Goal: Obtain resource: Obtain resource

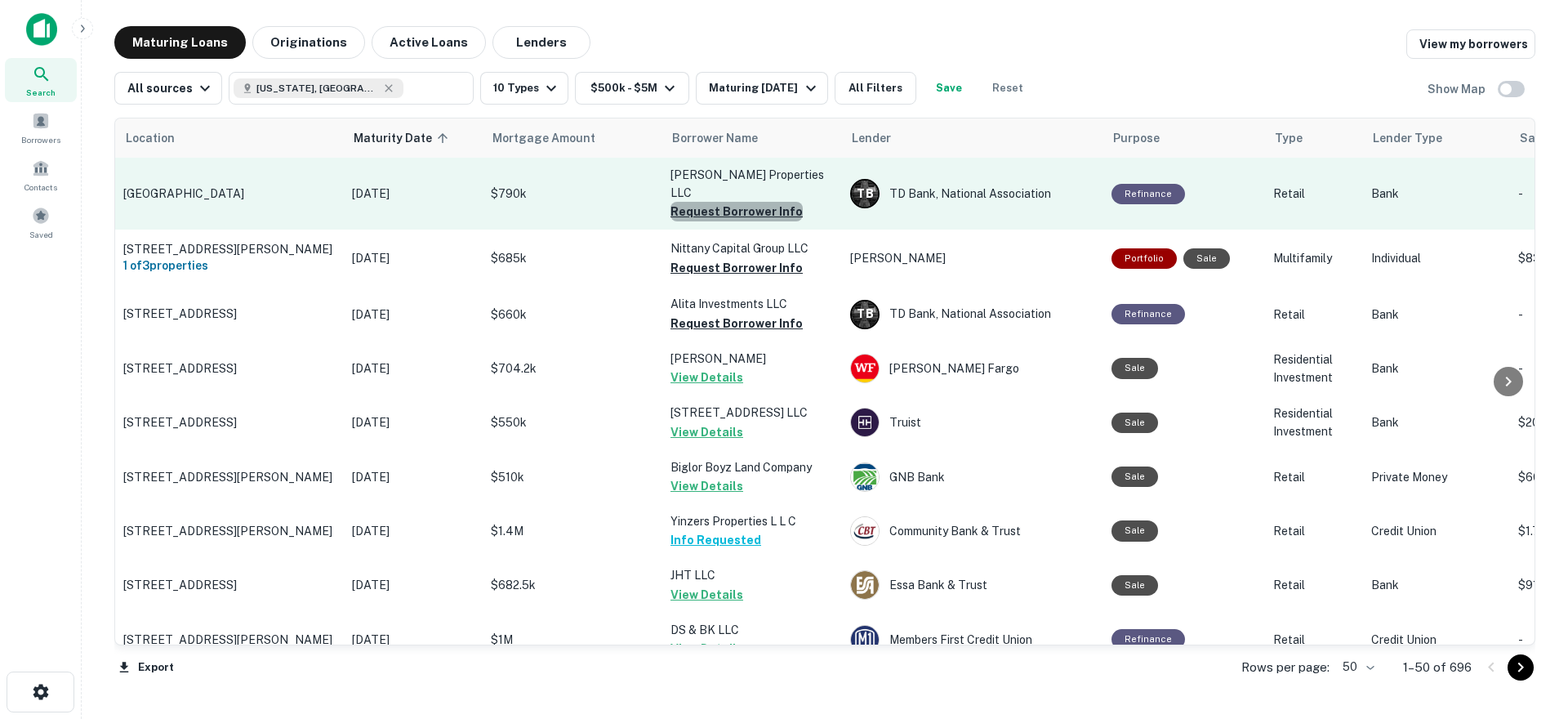
click at [744, 202] on button "Request Borrower Info" at bounding box center [737, 212] width 132 height 20
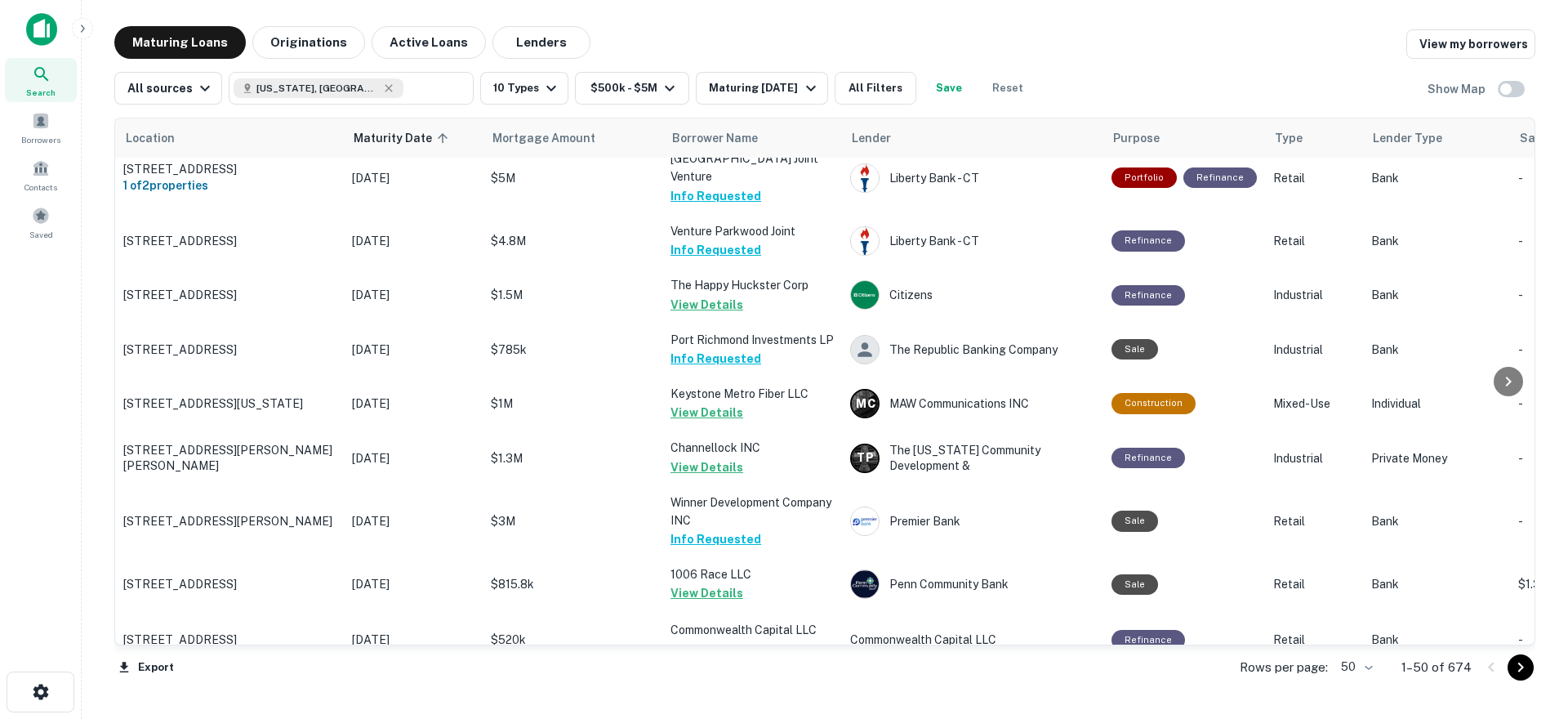
scroll to position [2421, 0]
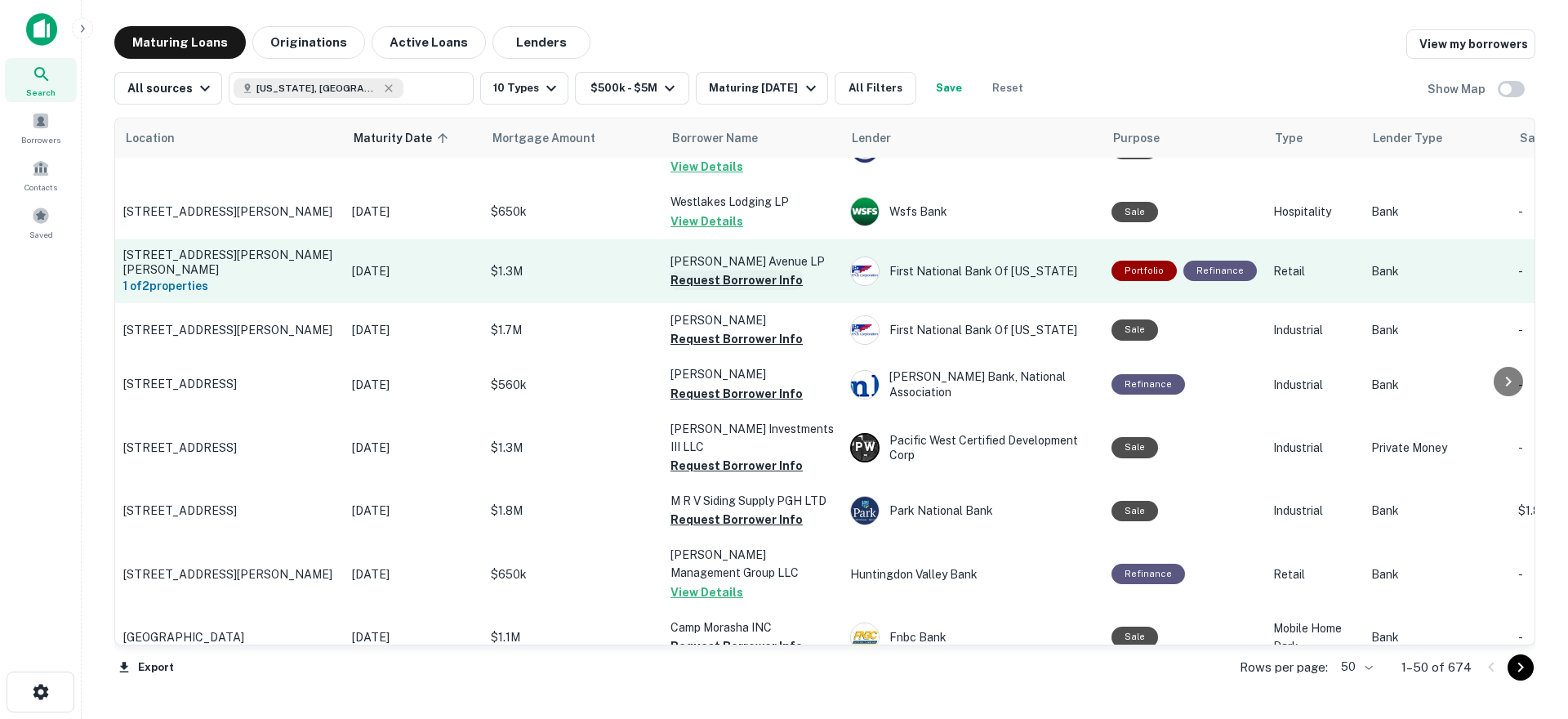
click at [753, 270] on button "Request Borrower Info" at bounding box center [737, 280] width 132 height 20
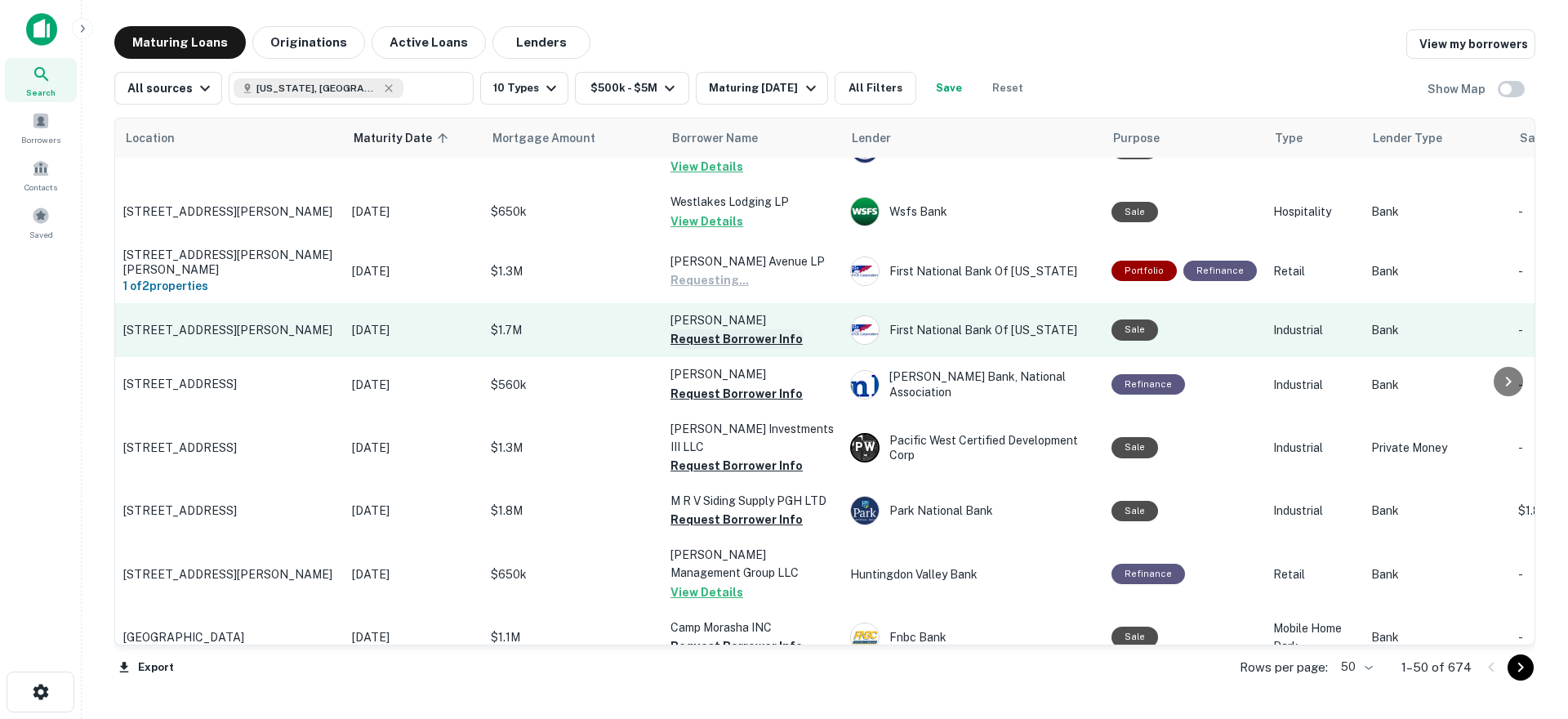
click at [731, 329] on button "Request Borrower Info" at bounding box center [737, 339] width 132 height 20
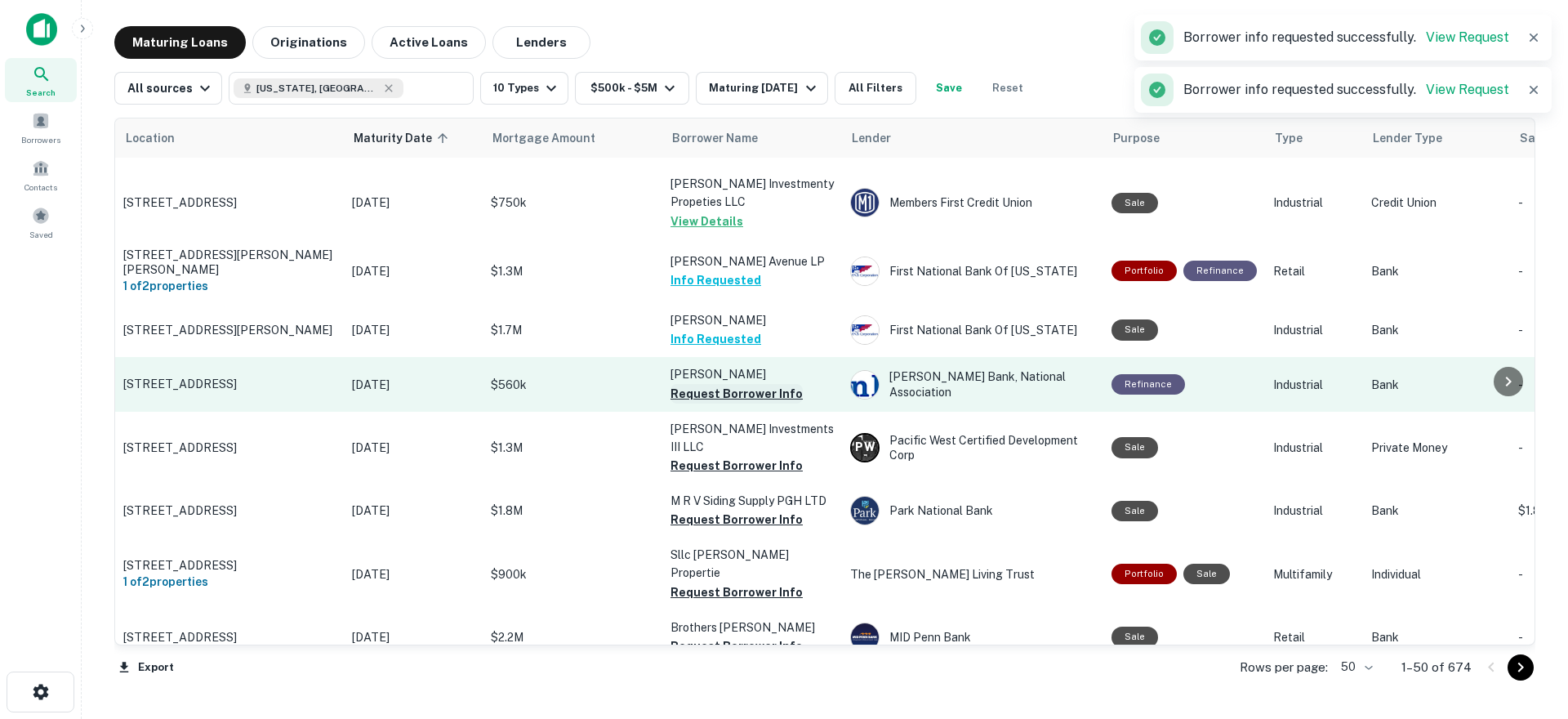
click at [708, 384] on button "Request Borrower Info" at bounding box center [737, 393] width 132 height 20
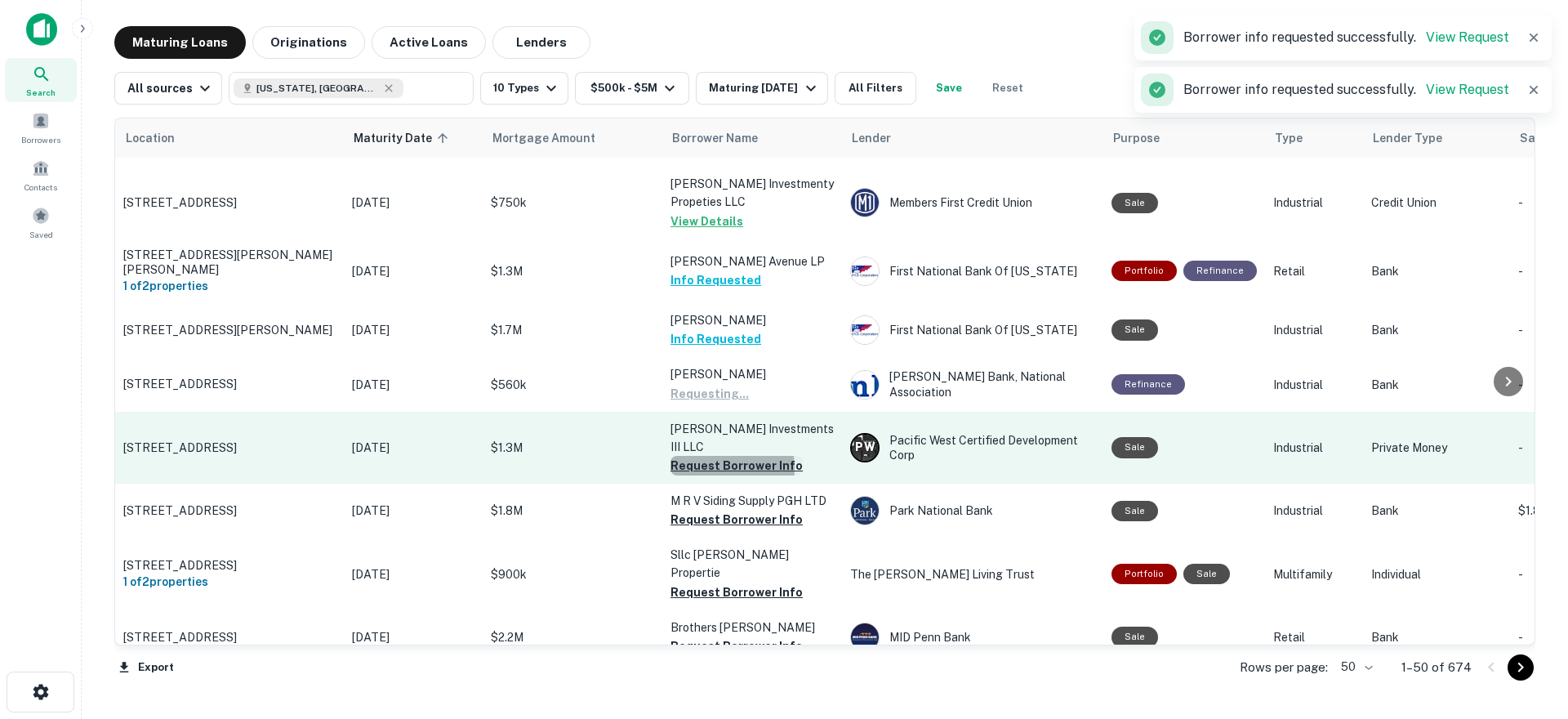
click at [708, 456] on button "Request Borrower Info" at bounding box center [737, 465] width 132 height 20
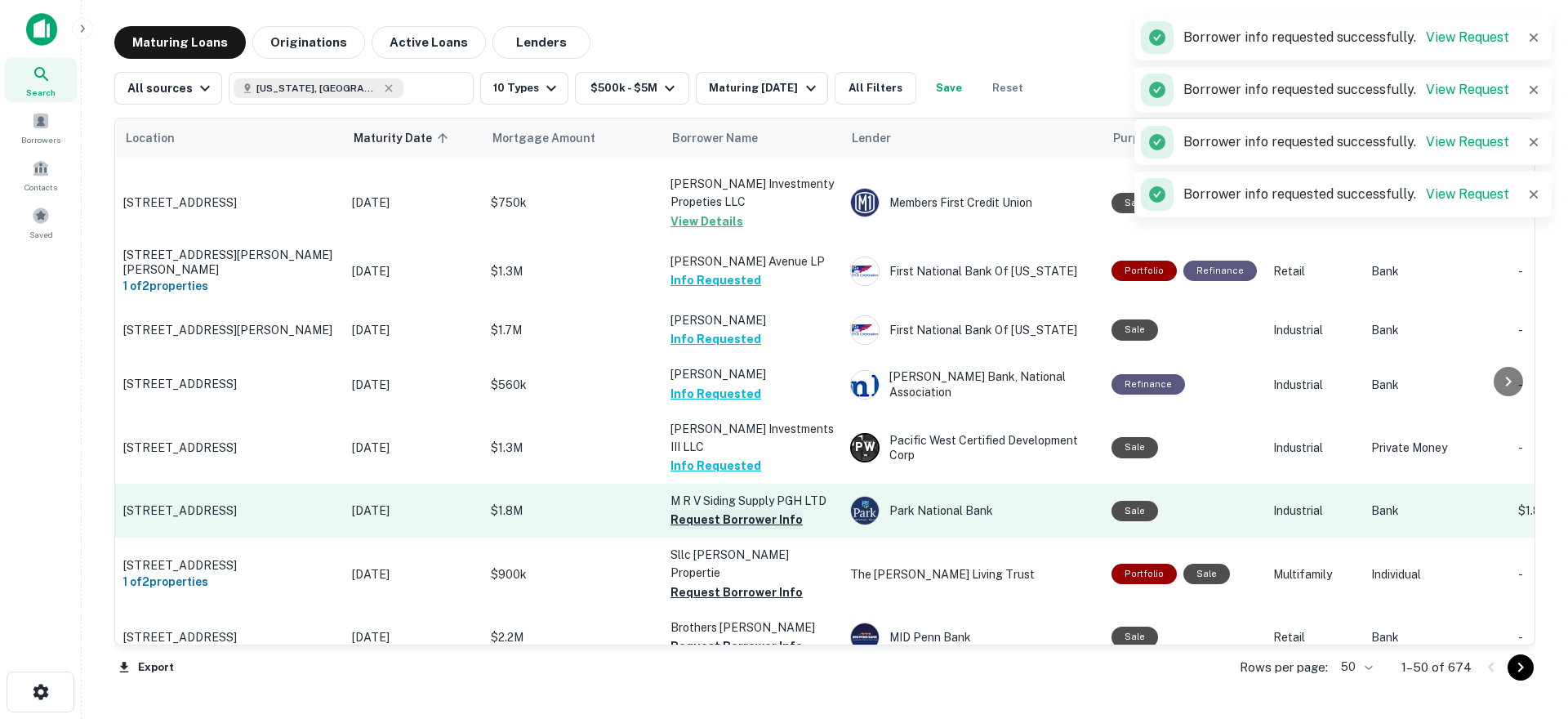
click at [694, 510] on button "Request Borrower Info" at bounding box center [737, 519] width 132 height 20
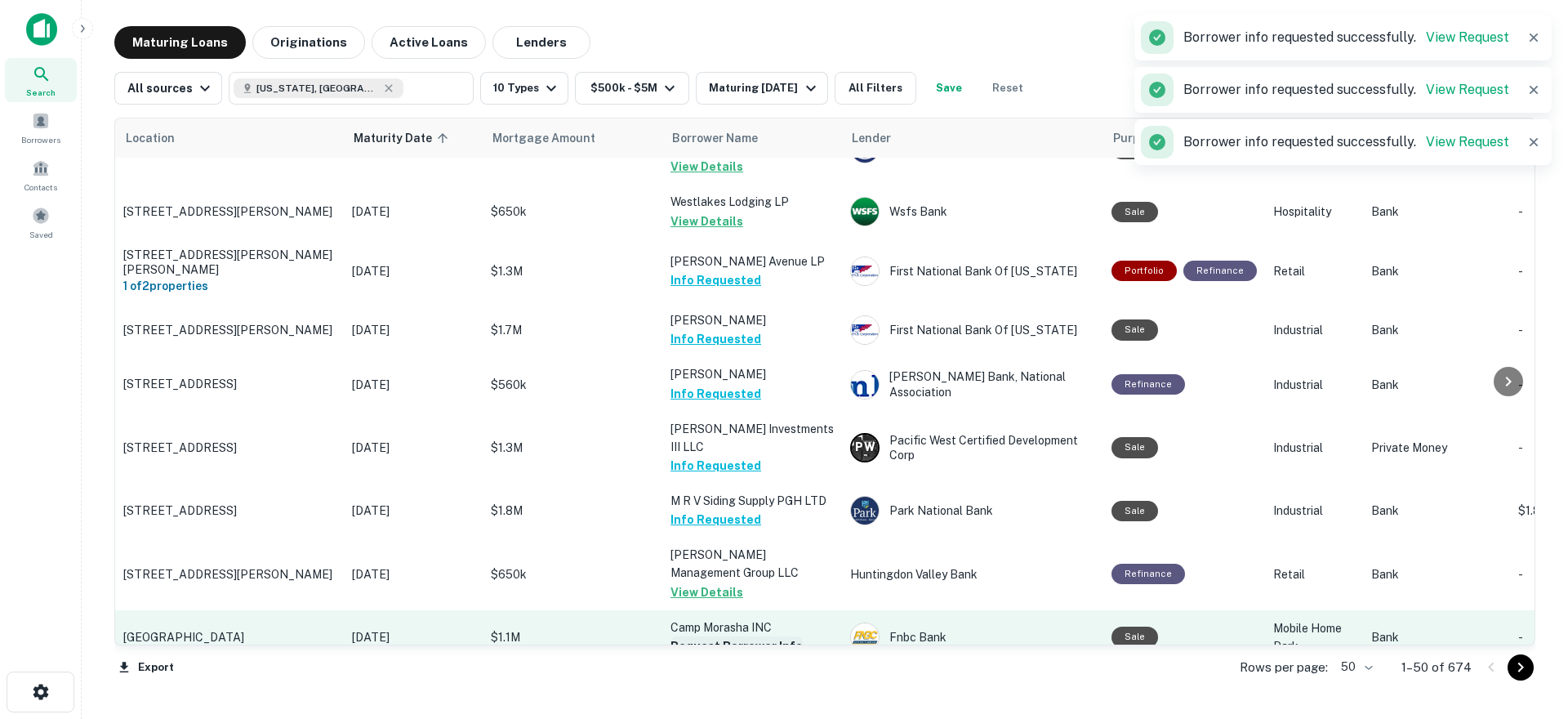
click at [708, 636] on button "Request Borrower Info" at bounding box center [737, 646] width 132 height 20
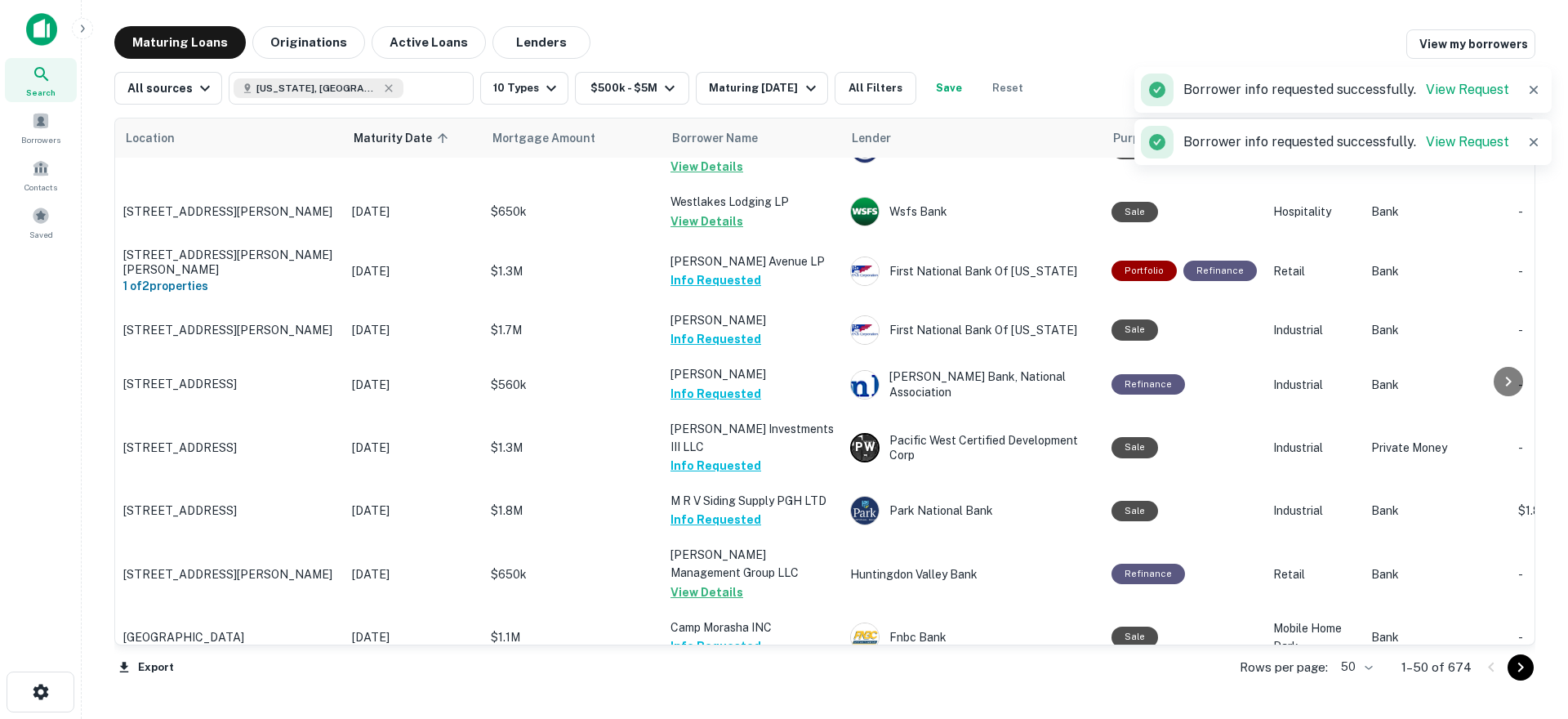
click at [704, 709] on button "Request Borrower Info" at bounding box center [737, 718] width 132 height 20
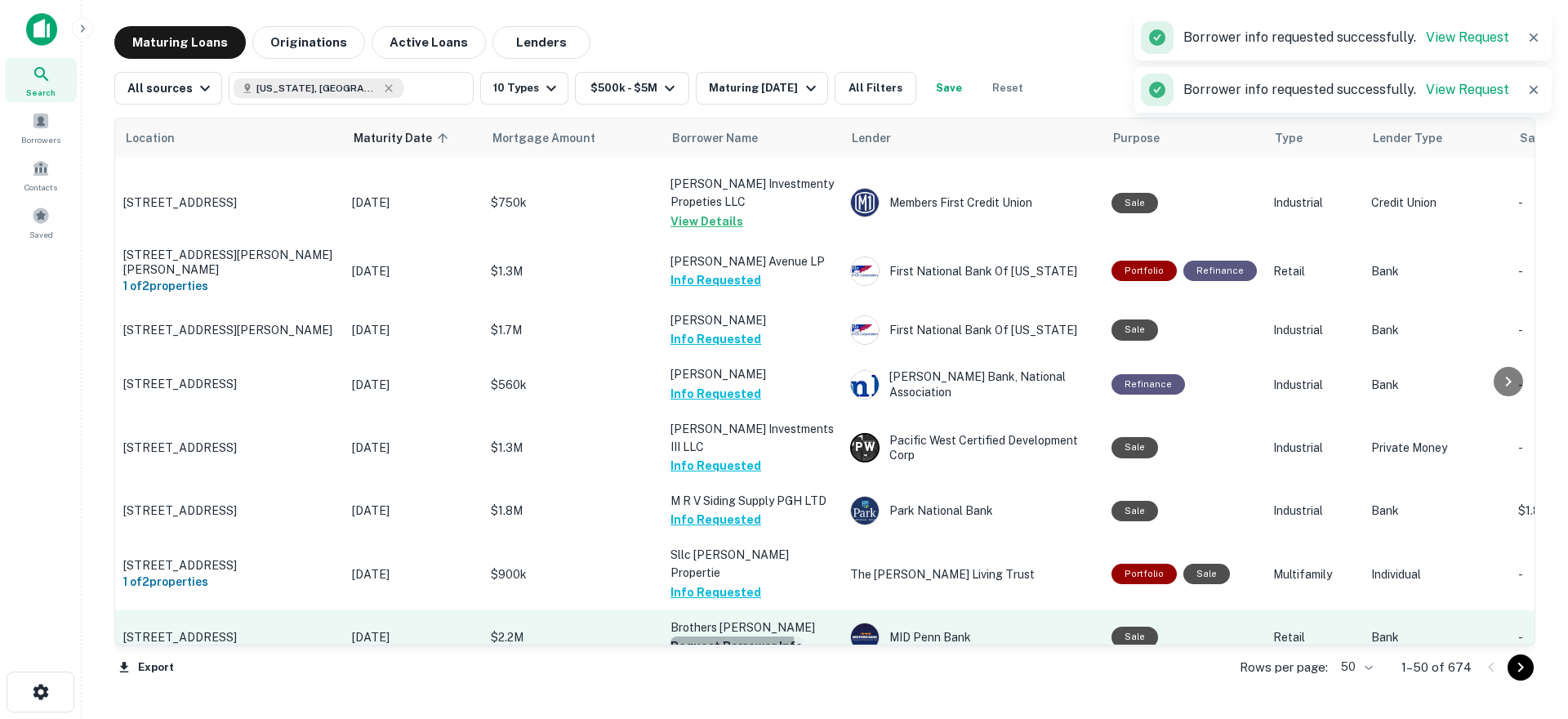
click at [719, 636] on button "Request Borrower Info" at bounding box center [737, 646] width 132 height 20
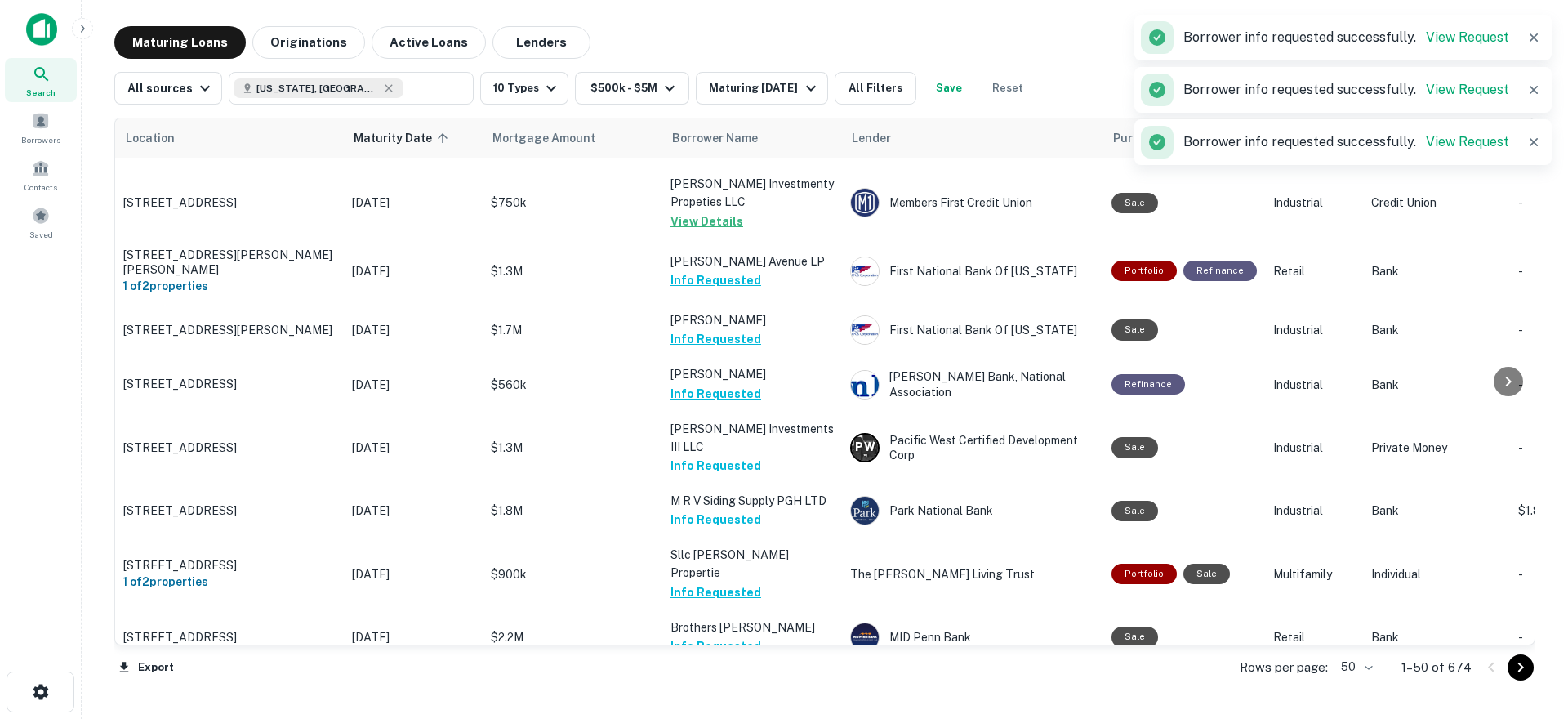
click at [722, 691] on button "Request Borrower Info" at bounding box center [737, 701] width 132 height 20
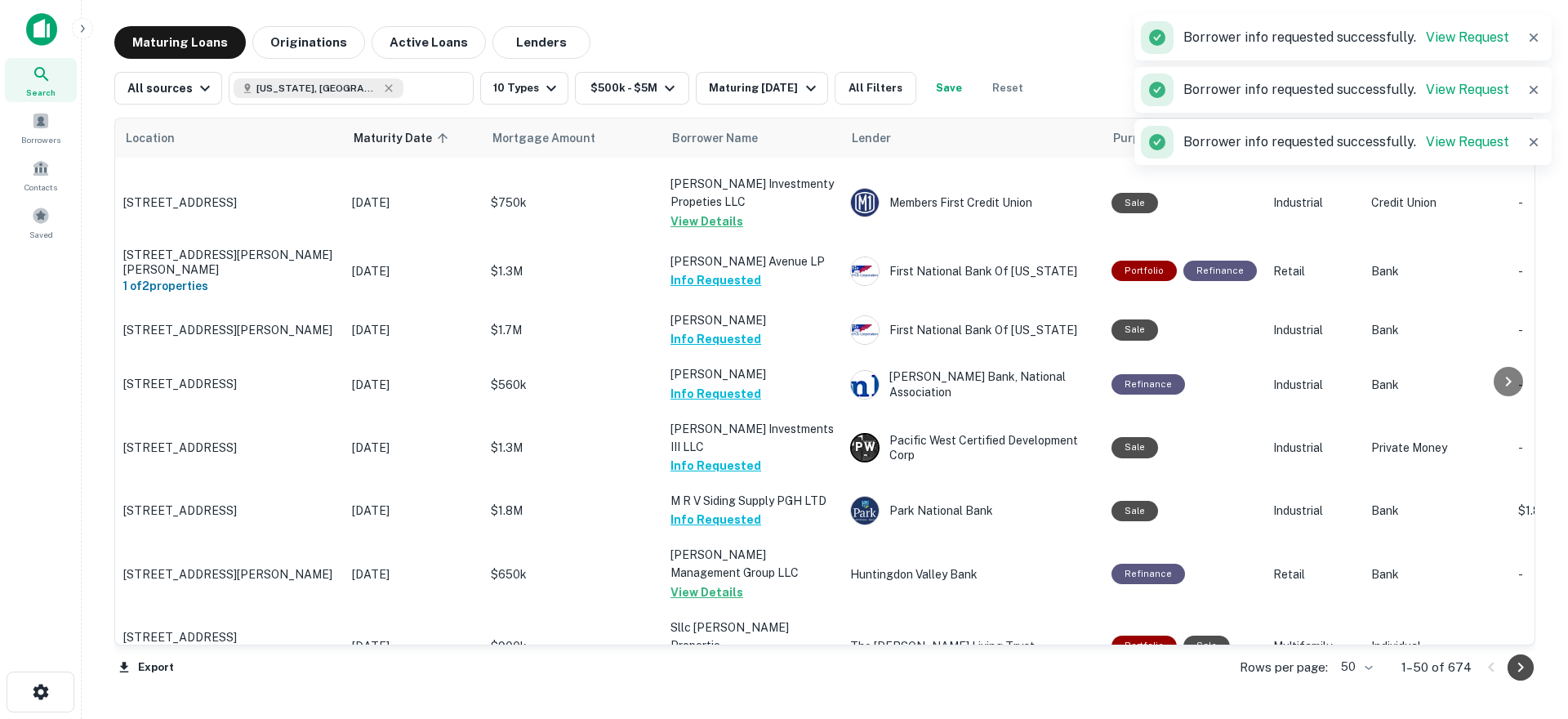
click at [1518, 666] on icon "Go to next page" at bounding box center [1520, 667] width 20 height 20
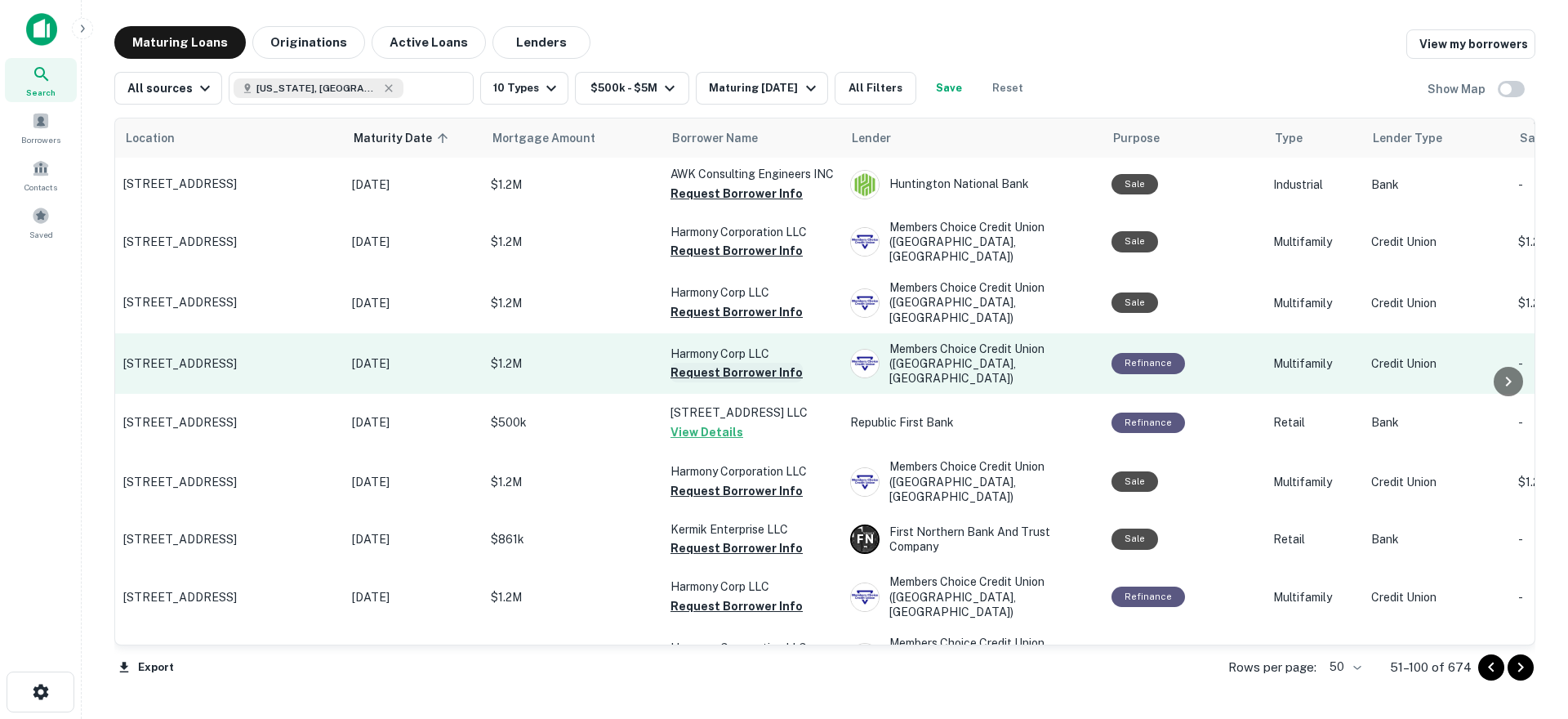
click at [763, 363] on button "Request Borrower Info" at bounding box center [737, 372] width 132 height 20
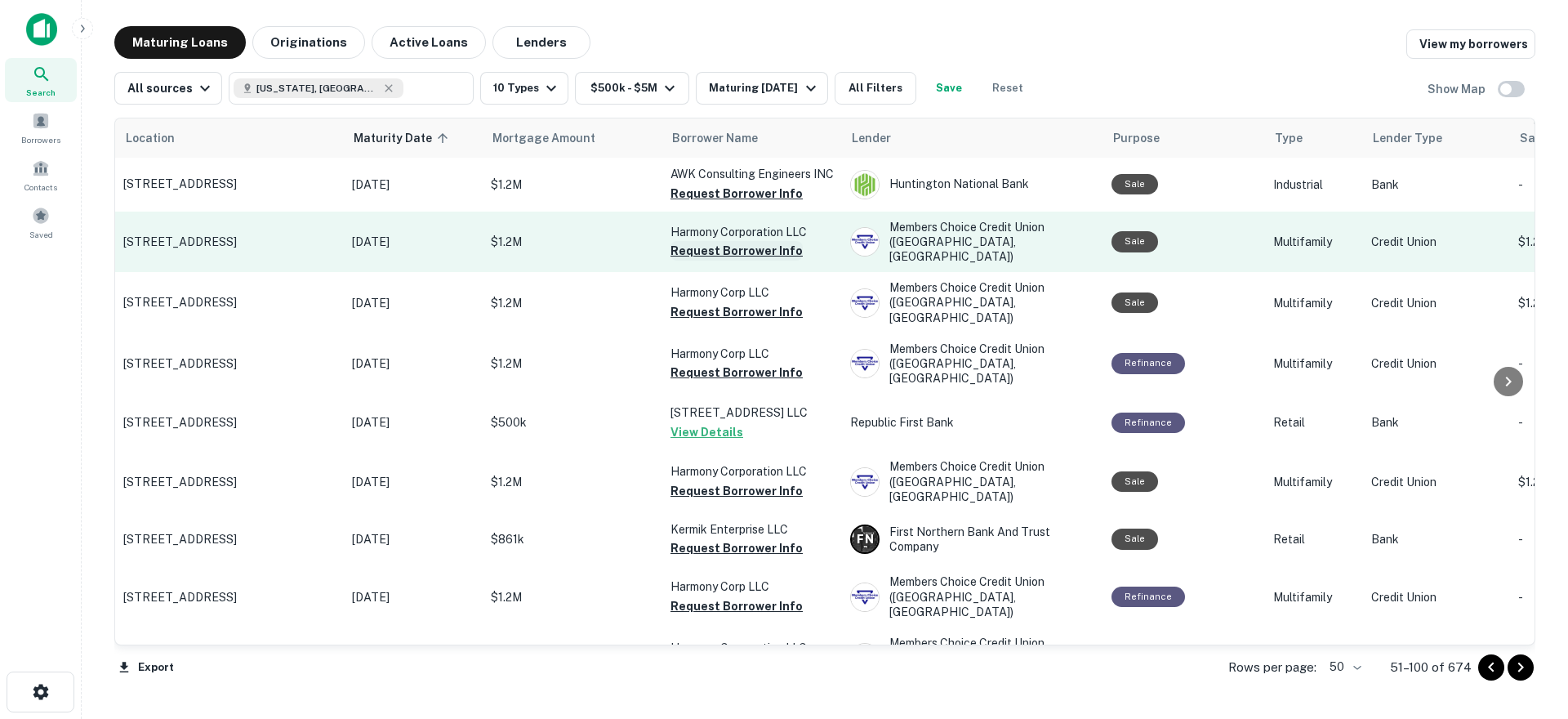
click at [740, 241] on button "Request Borrower Info" at bounding box center [737, 250] width 132 height 20
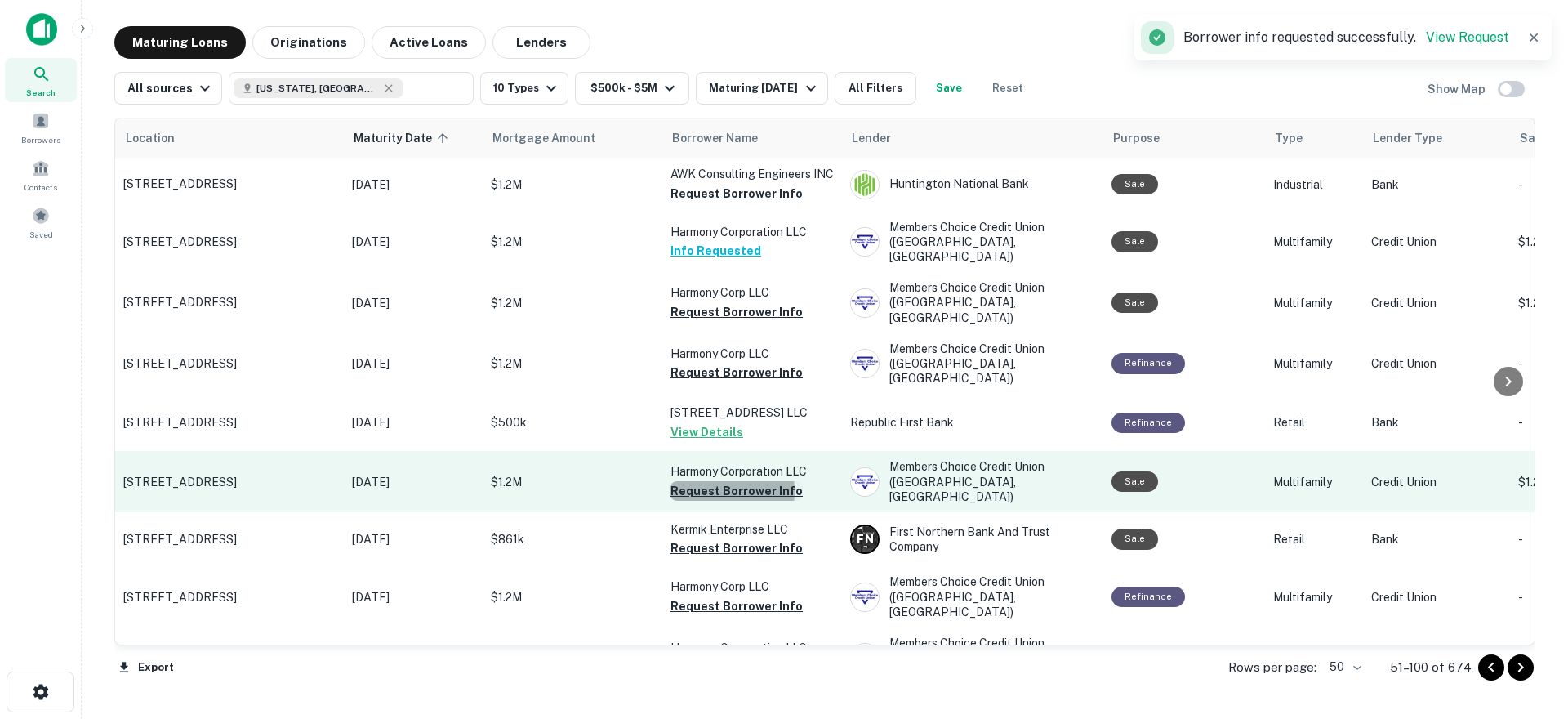
click at [708, 481] on button "Request Borrower Info" at bounding box center [737, 490] width 132 height 20
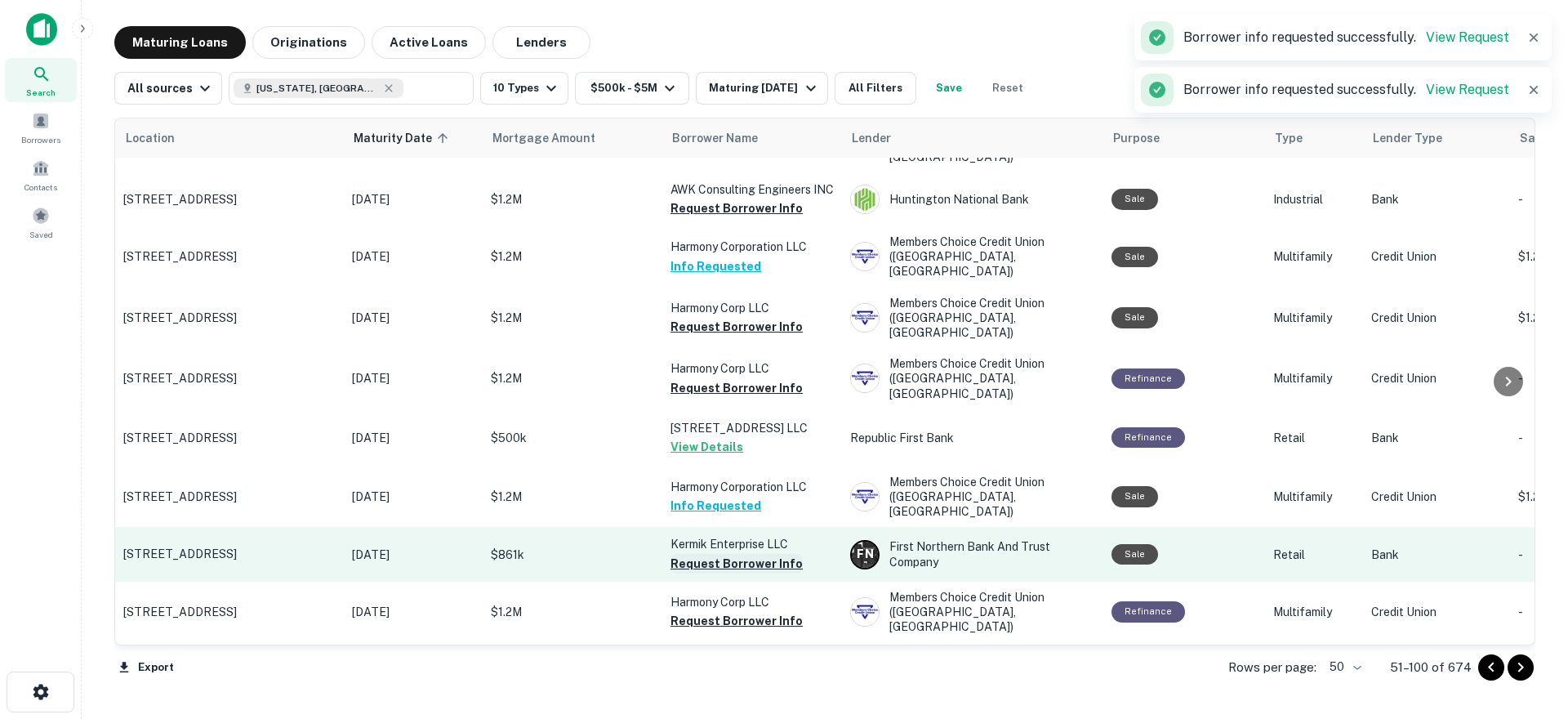
click at [718, 554] on button "Request Borrower Info" at bounding box center [737, 563] width 132 height 20
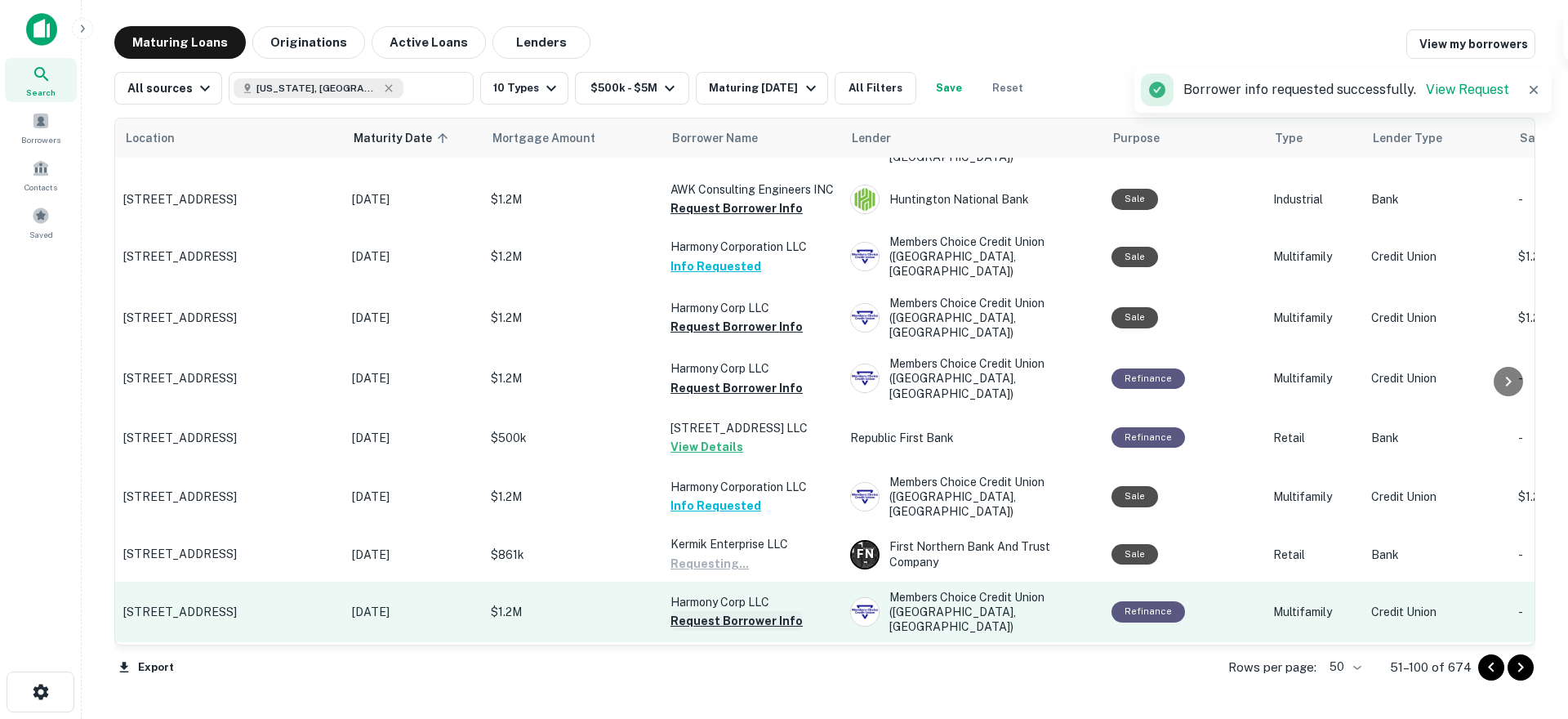
click at [707, 611] on button "Request Borrower Info" at bounding box center [737, 620] width 132 height 20
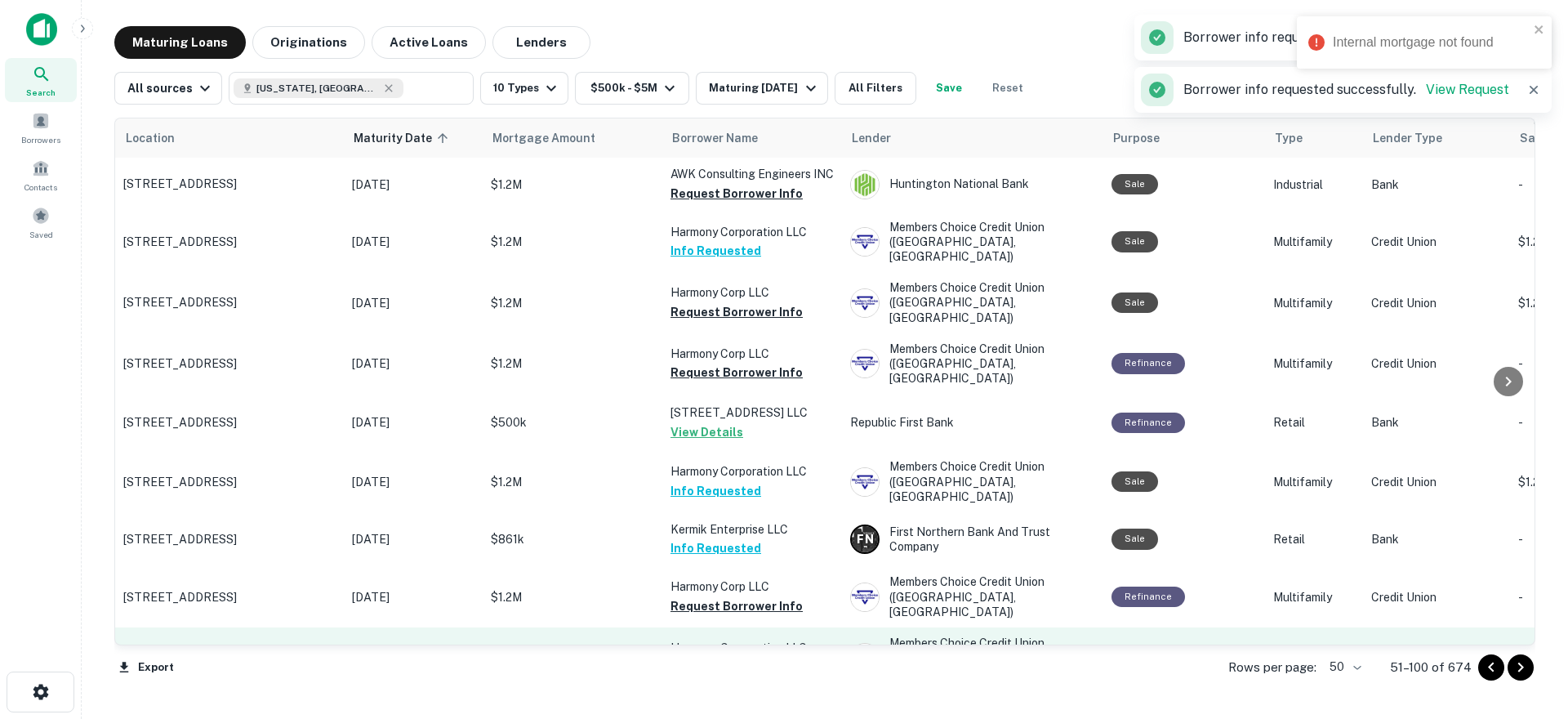
click at [701, 657] on button "Request Borrower Info" at bounding box center [737, 667] width 132 height 20
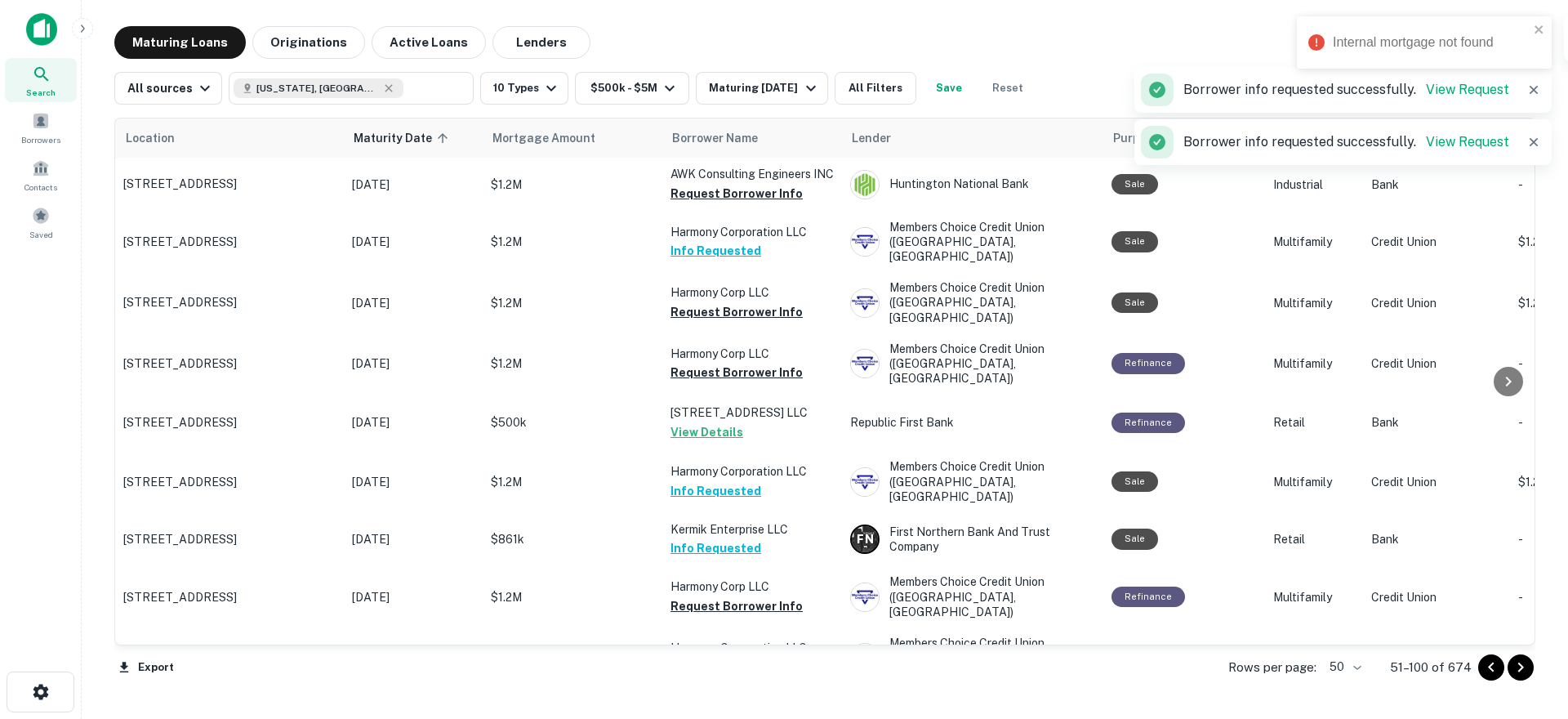
click at [727, 718] on button "Request Borrower Info" at bounding box center [737, 728] width 132 height 20
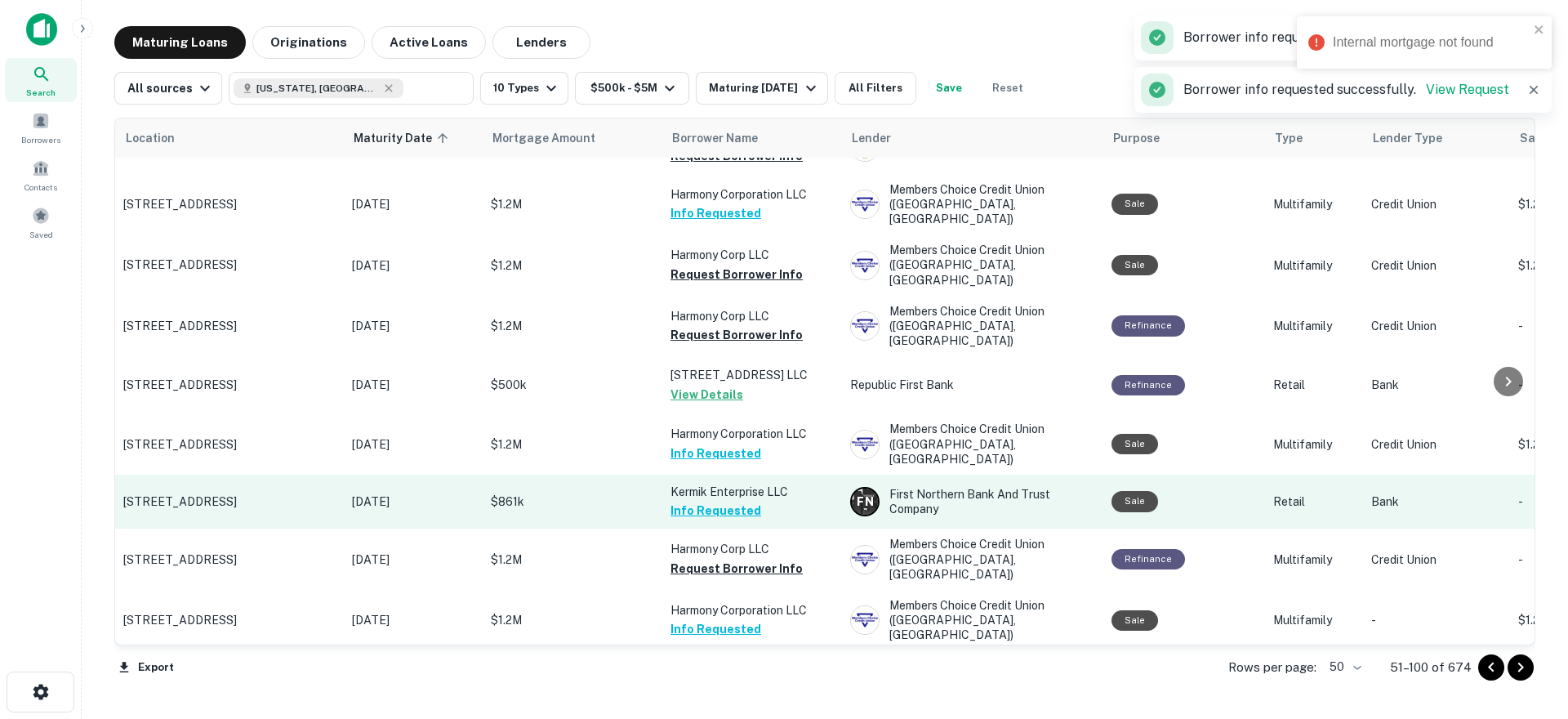
scroll to position [2479, 0]
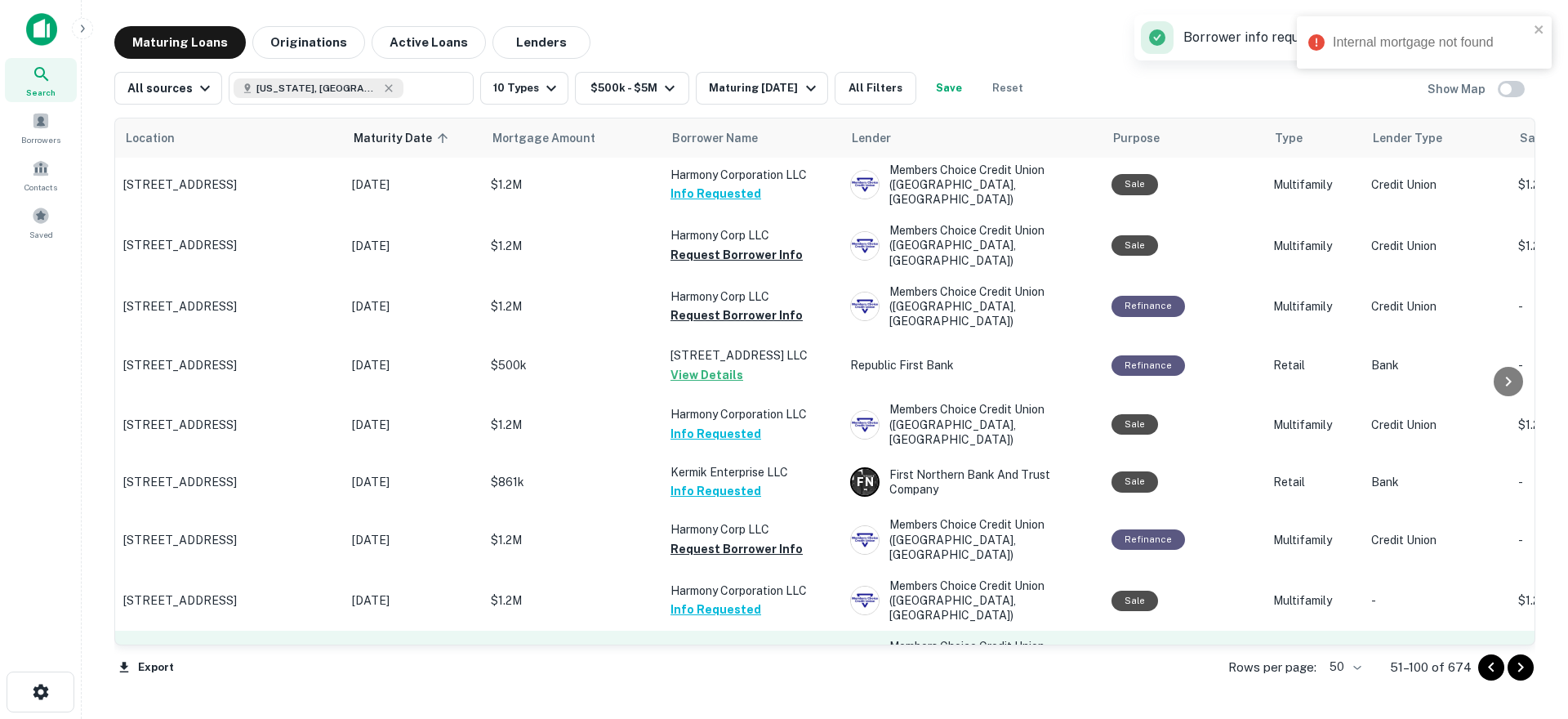
click at [714, 661] on button "Request Borrower Info" at bounding box center [737, 670] width 132 height 20
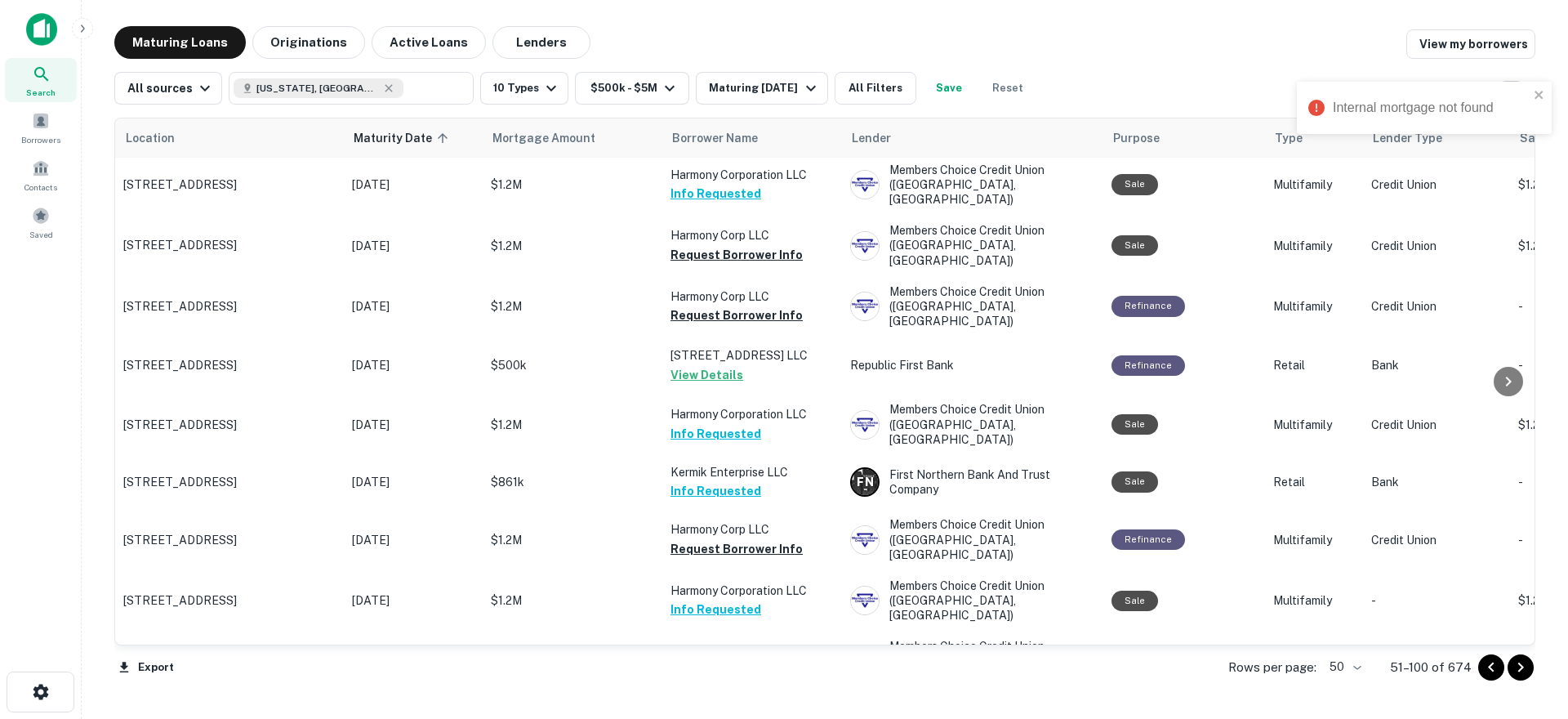
click at [716, 718] on button "Request Borrower Info" at bounding box center [737, 728] width 132 height 20
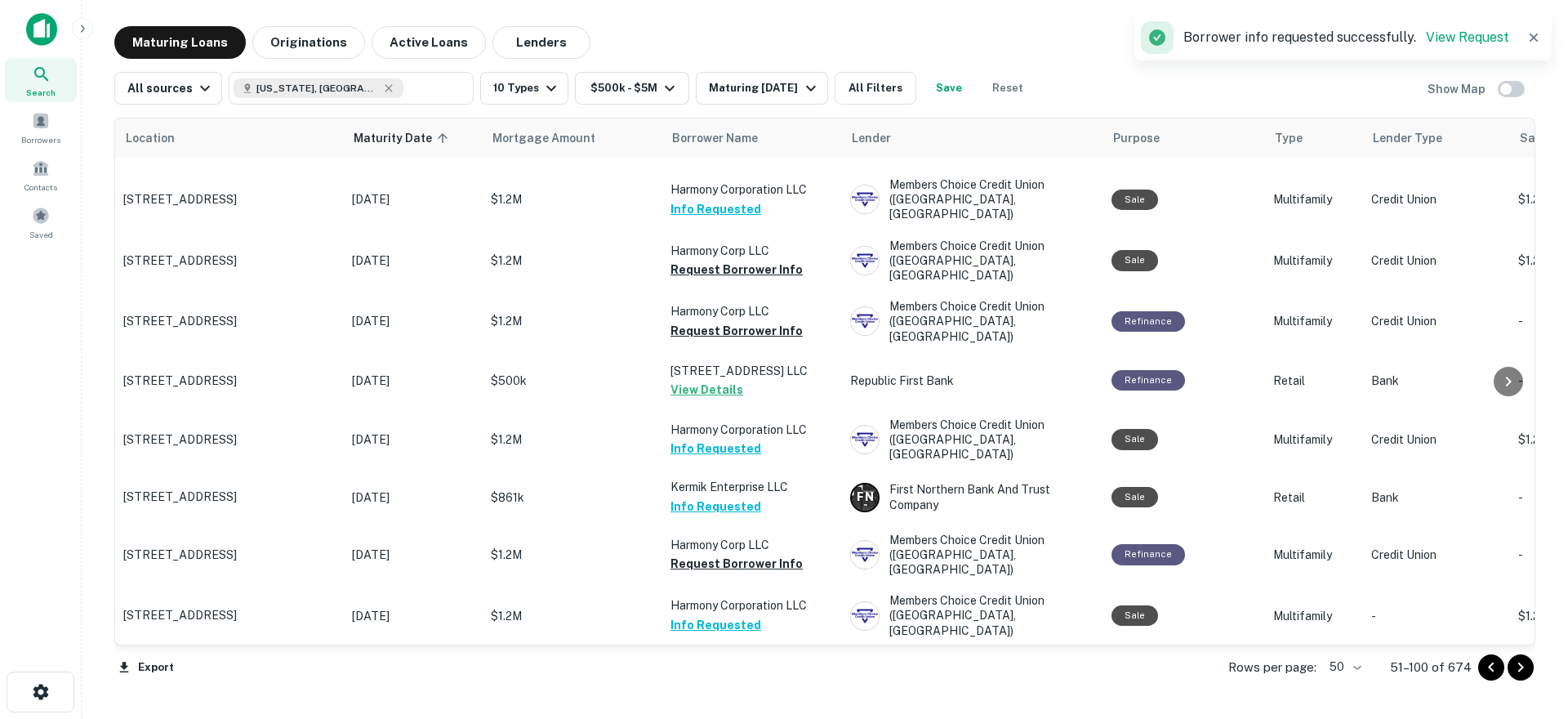
click at [732, 675] on button "Request Borrower Info" at bounding box center [737, 685] width 132 height 20
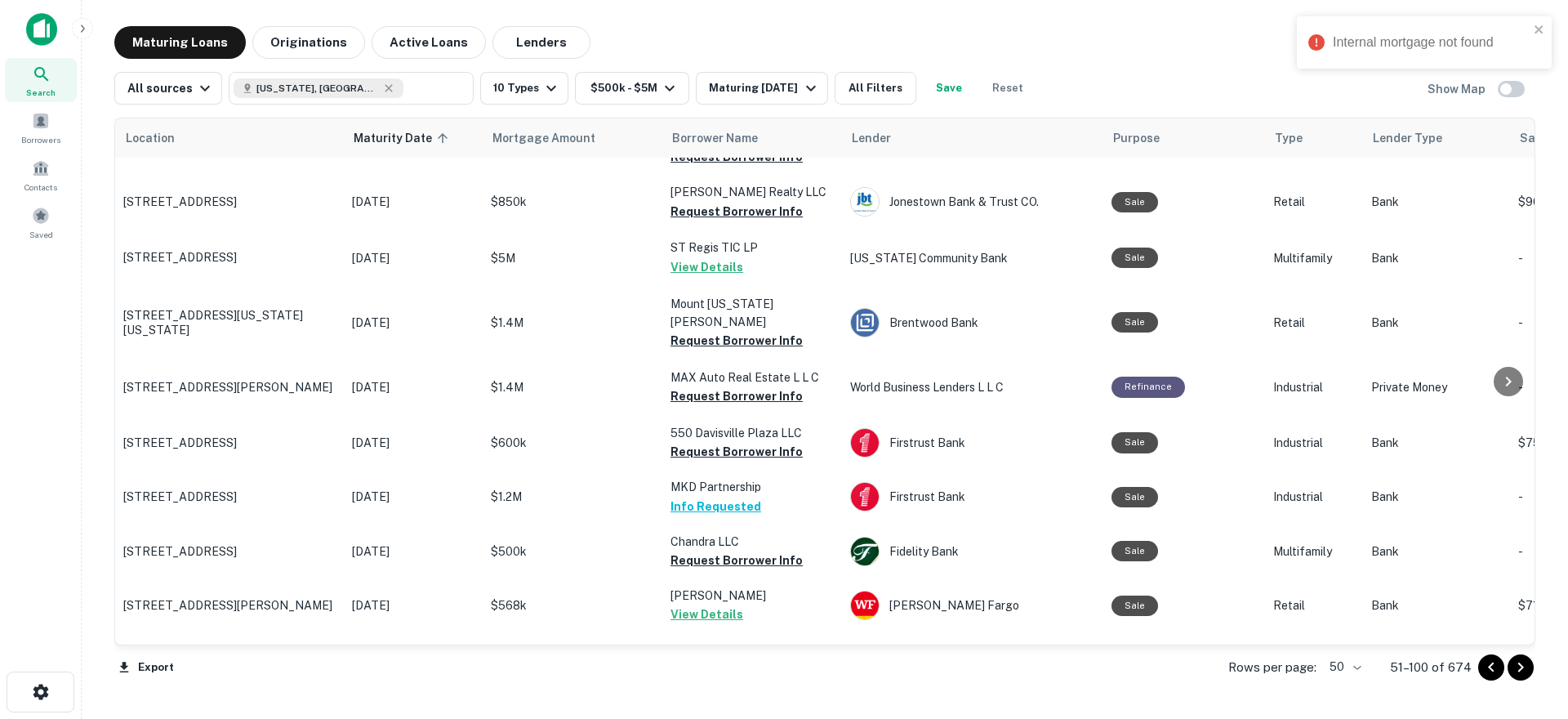
scroll to position [0, 0]
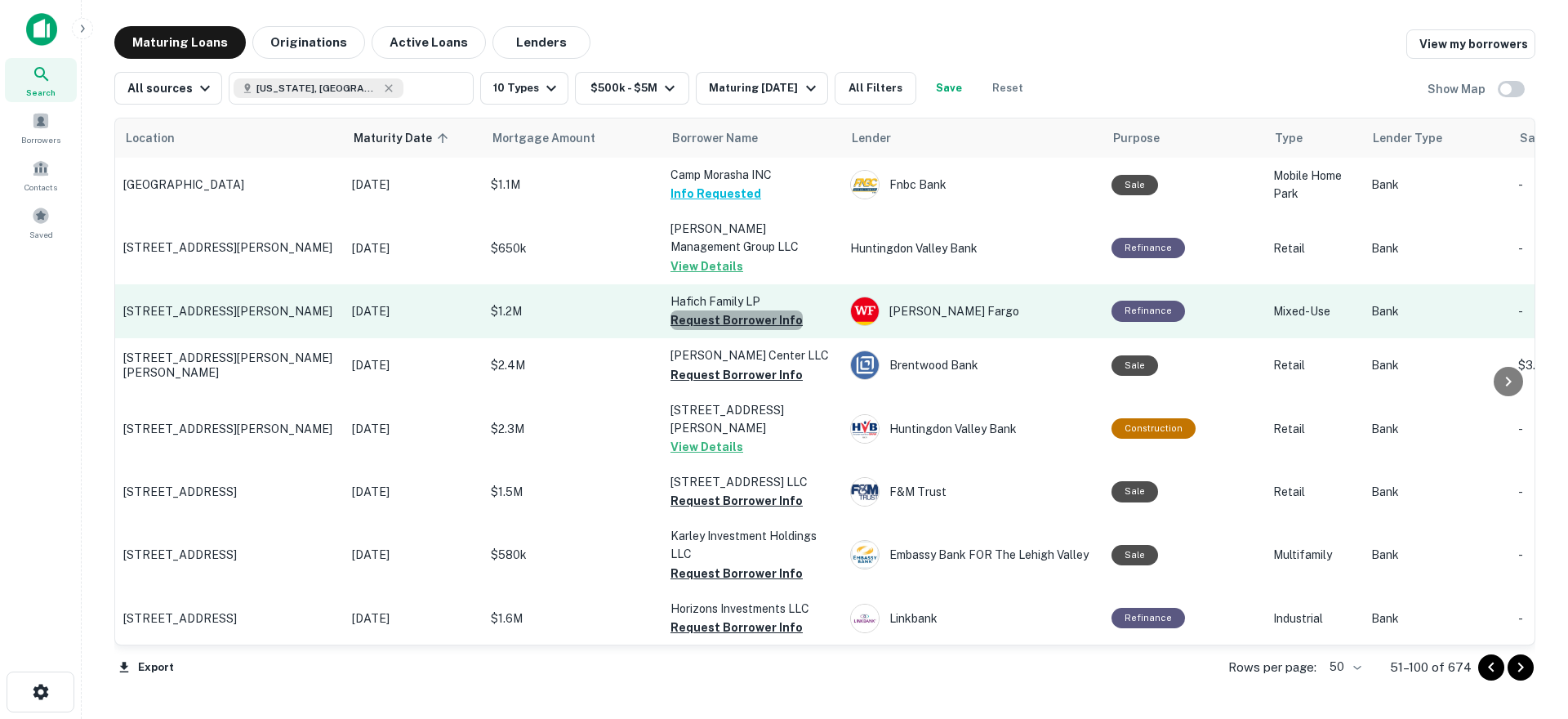
click at [744, 310] on button "Request Borrower Info" at bounding box center [737, 320] width 132 height 20
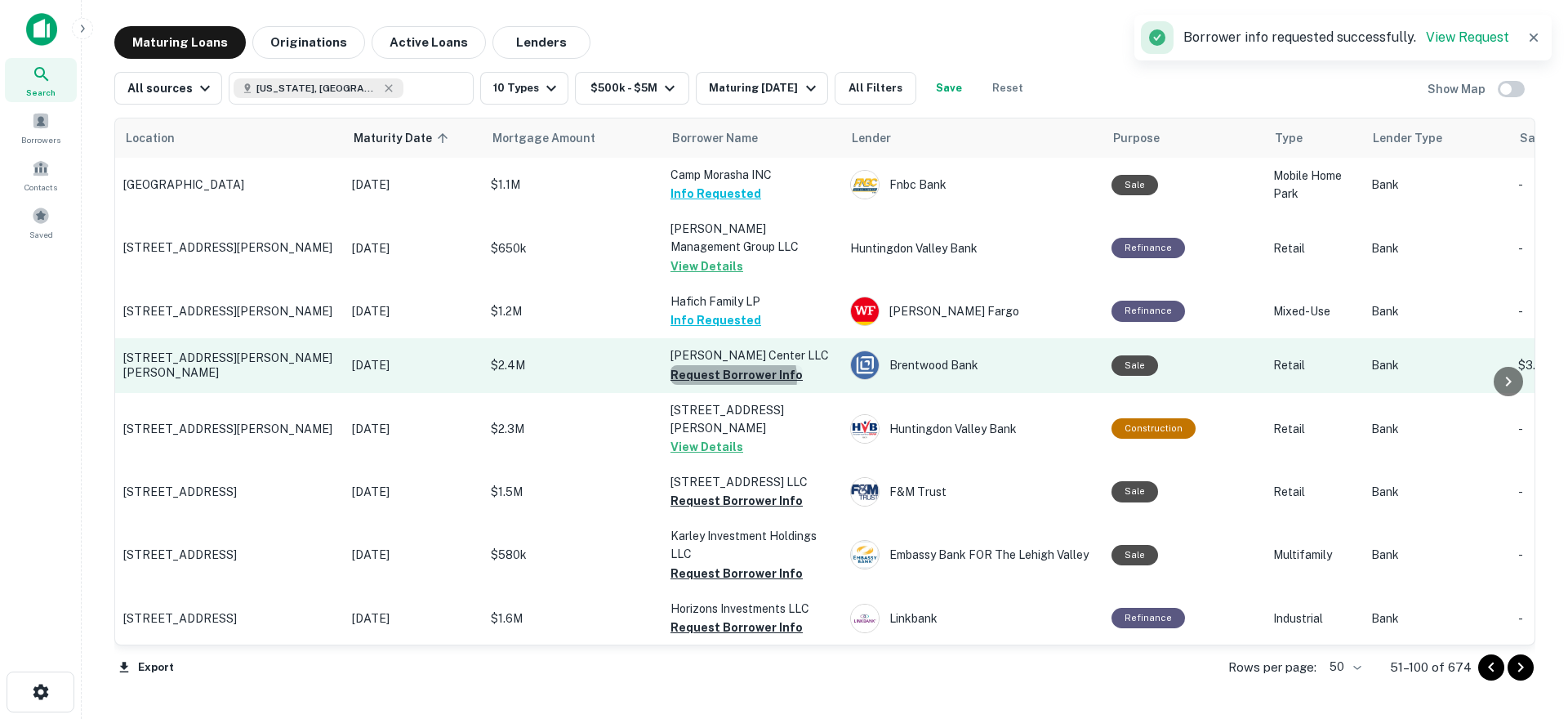
click at [732, 366] on button "Request Borrower Info" at bounding box center [737, 375] width 132 height 20
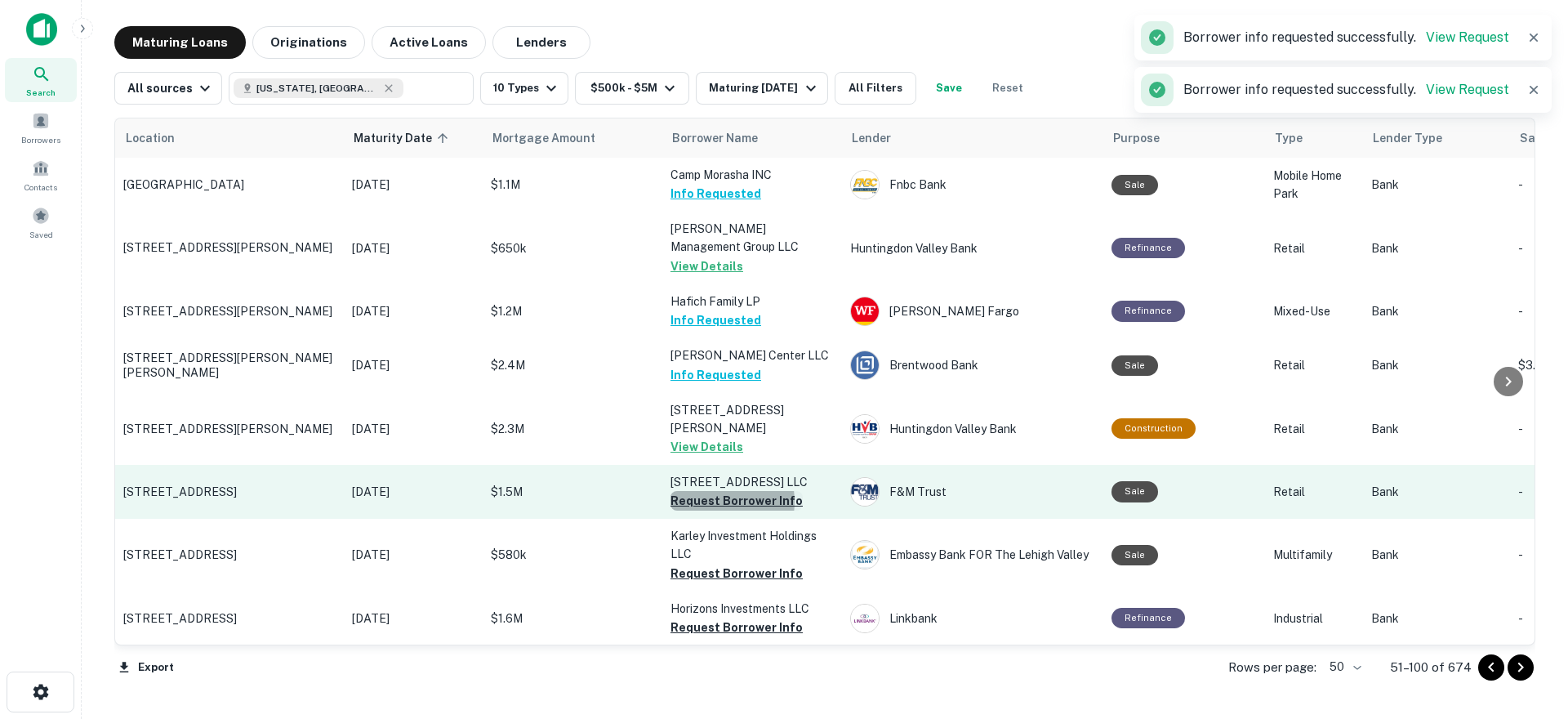
click at [714, 491] on button "Request Borrower Info" at bounding box center [737, 501] width 132 height 20
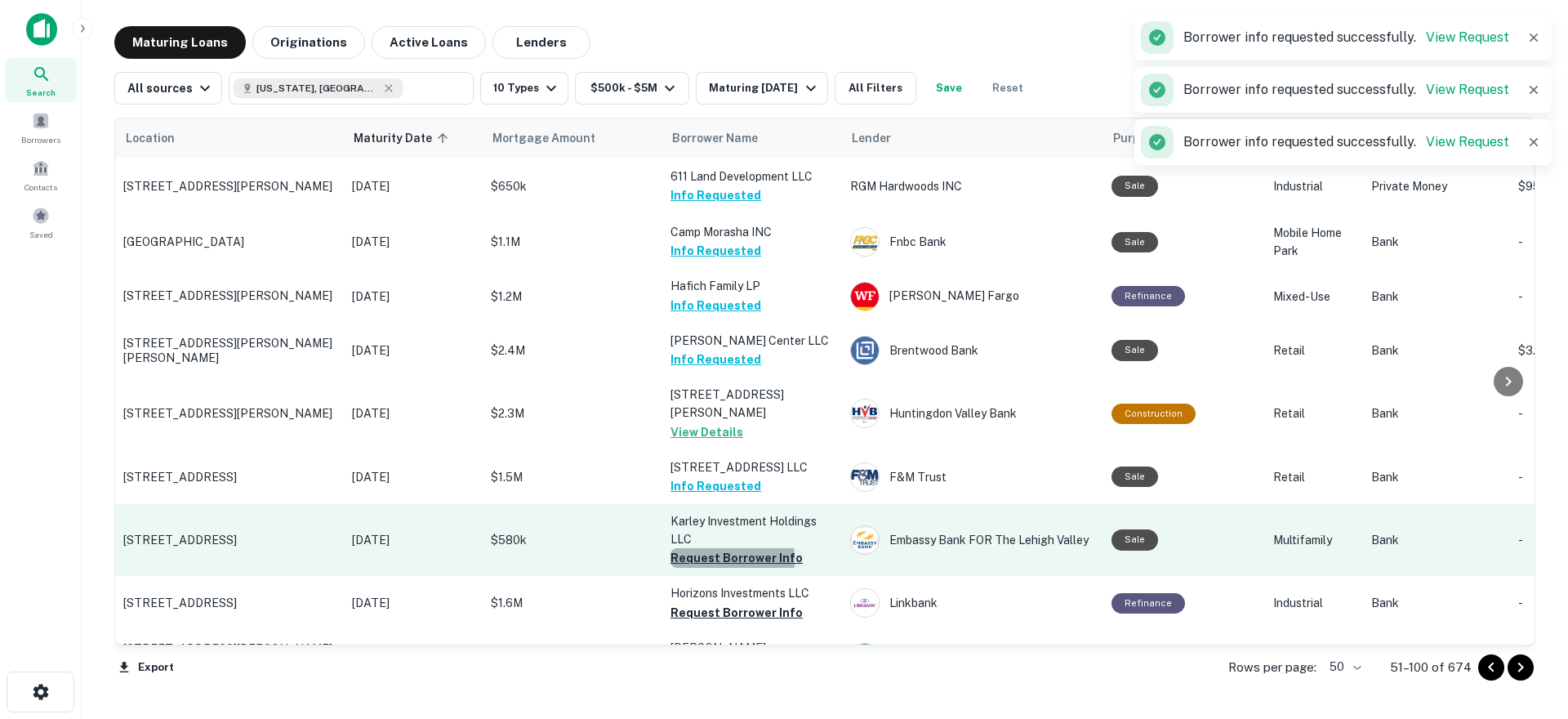
click at [704, 560] on button "Request Borrower Info" at bounding box center [737, 557] width 132 height 20
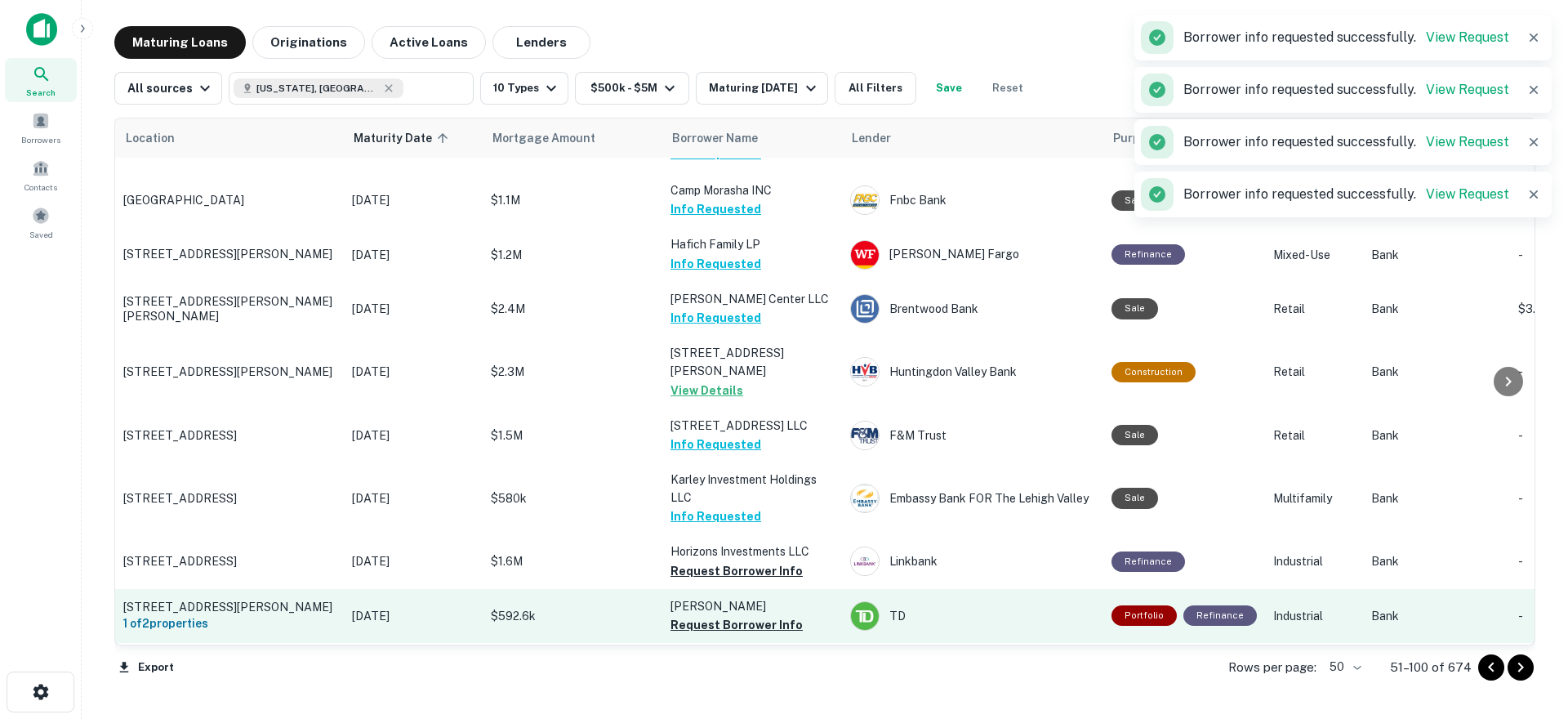
scroll to position [163, 0]
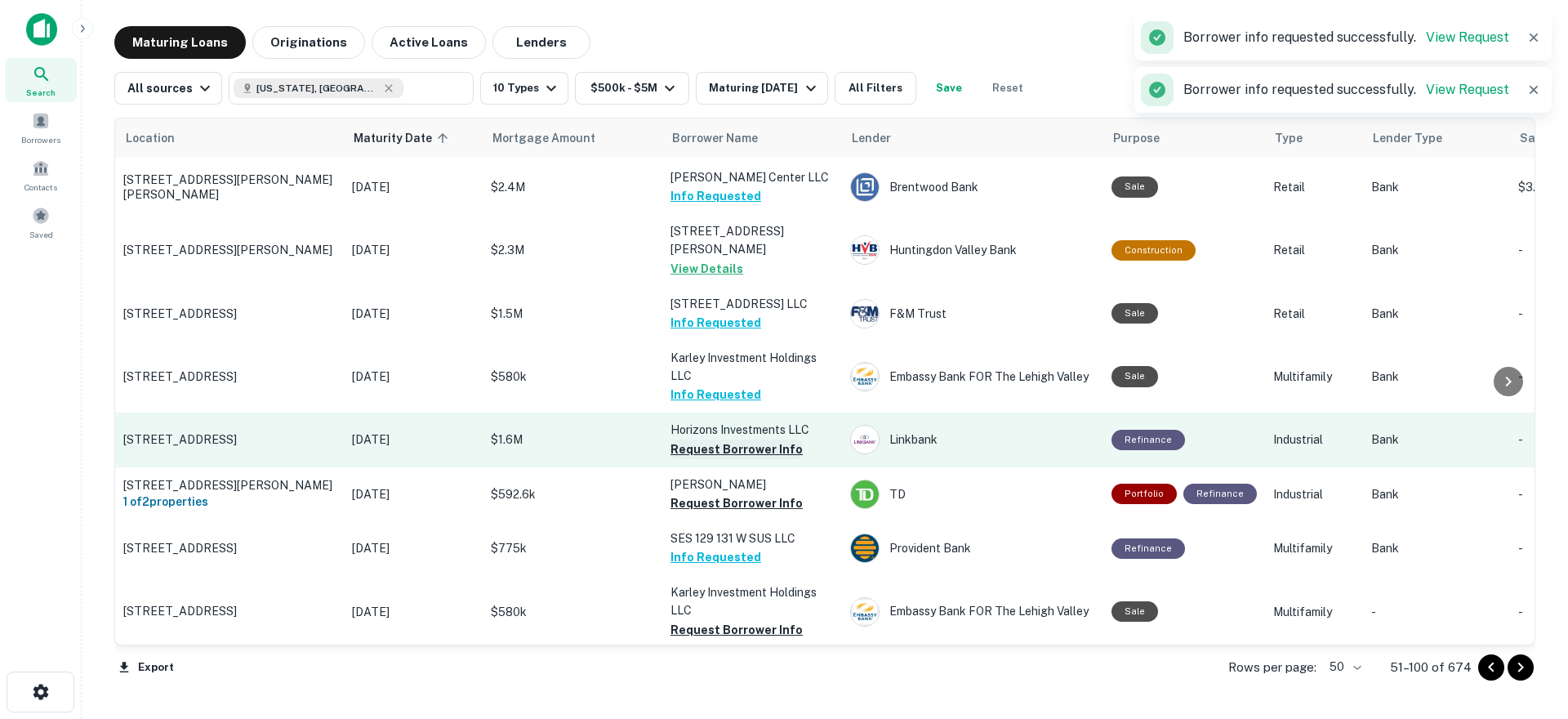
click at [750, 447] on button "Request Borrower Info" at bounding box center [737, 449] width 132 height 20
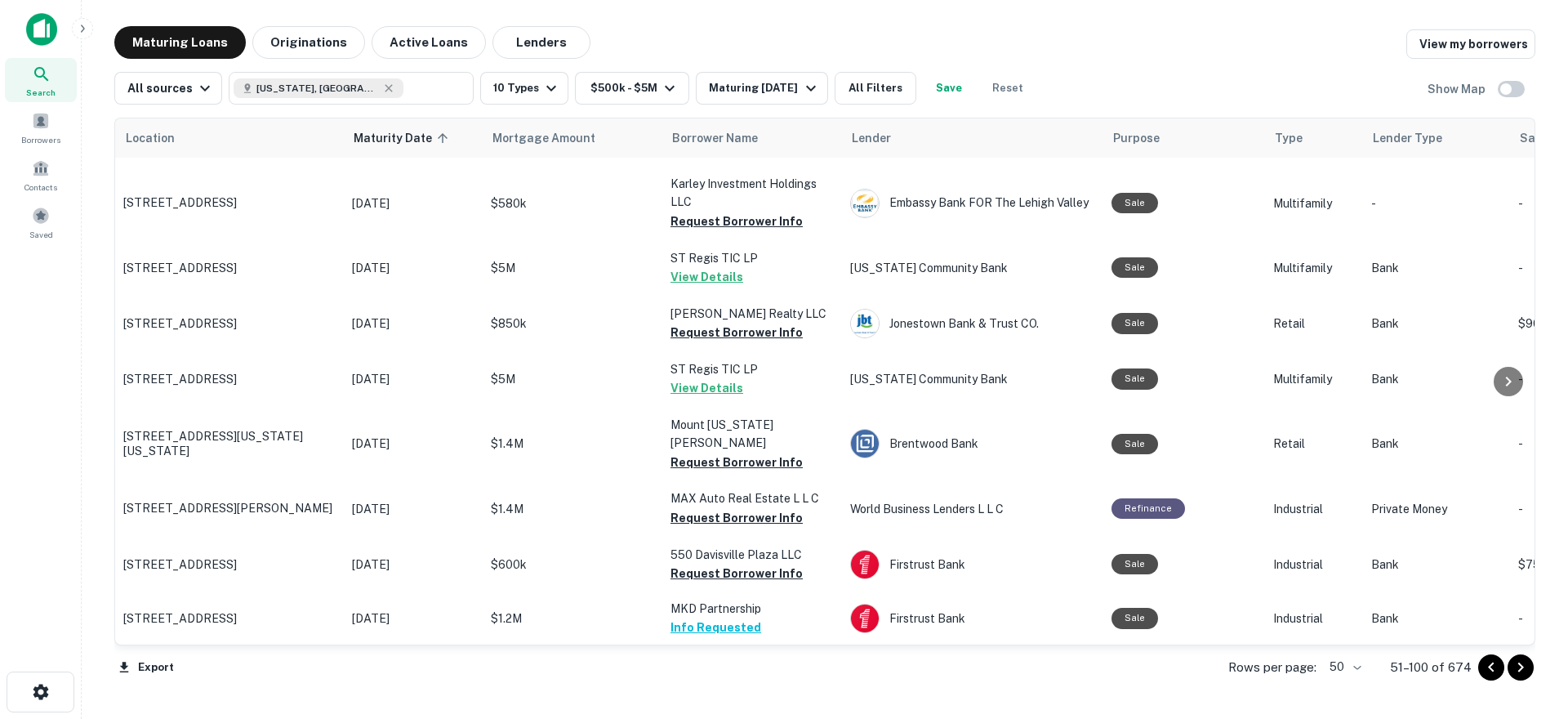
scroll to position [980, 0]
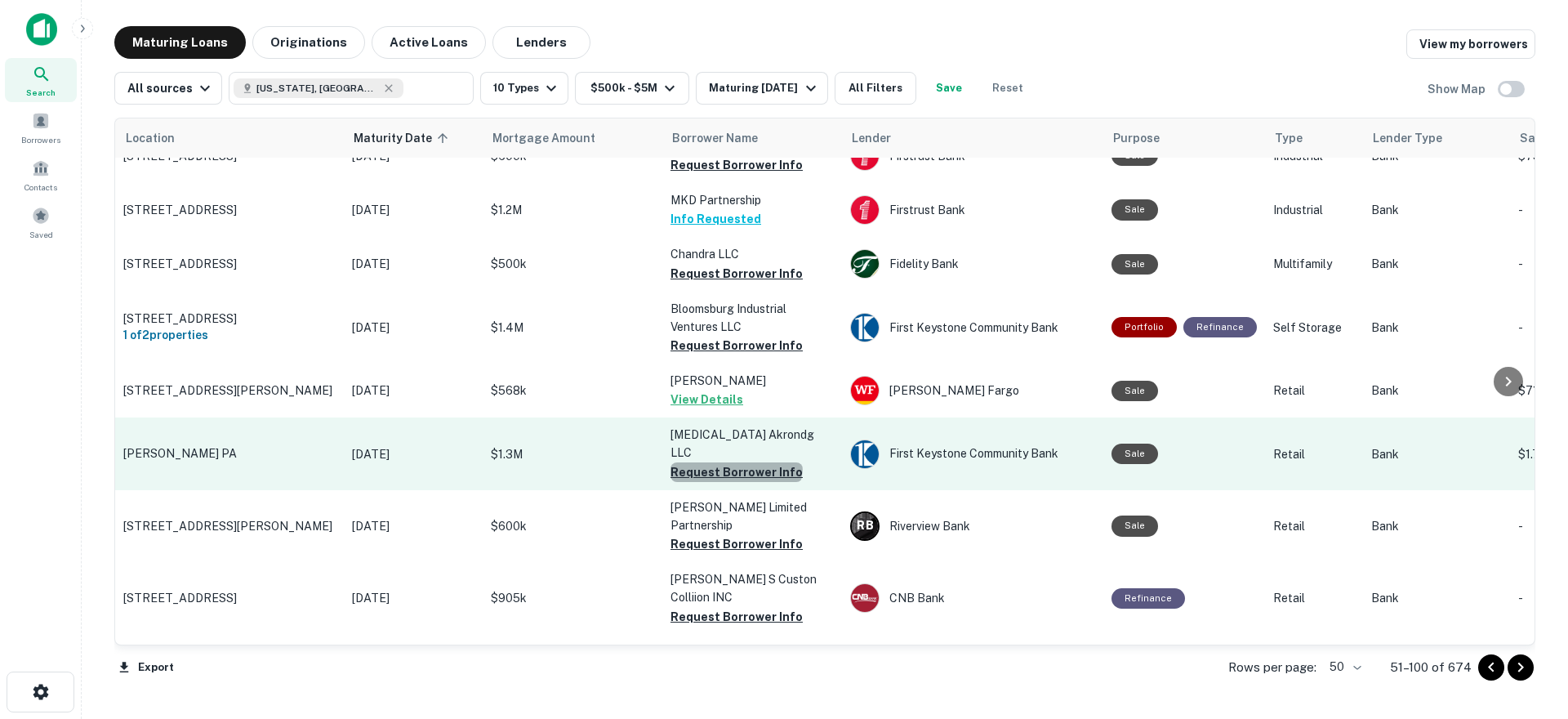
click at [735, 463] on button "Request Borrower Info" at bounding box center [737, 472] width 132 height 20
